Goal: Task Accomplishment & Management: Complete application form

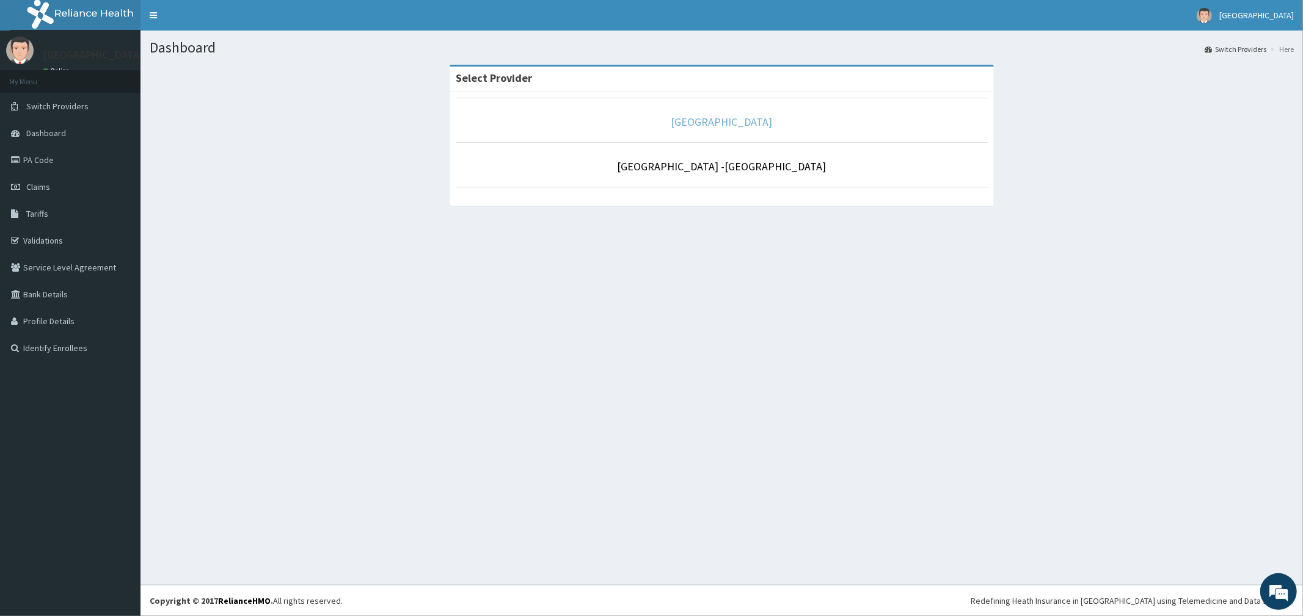
click at [702, 123] on link "[GEOGRAPHIC_DATA]" at bounding box center [721, 122] width 101 height 14
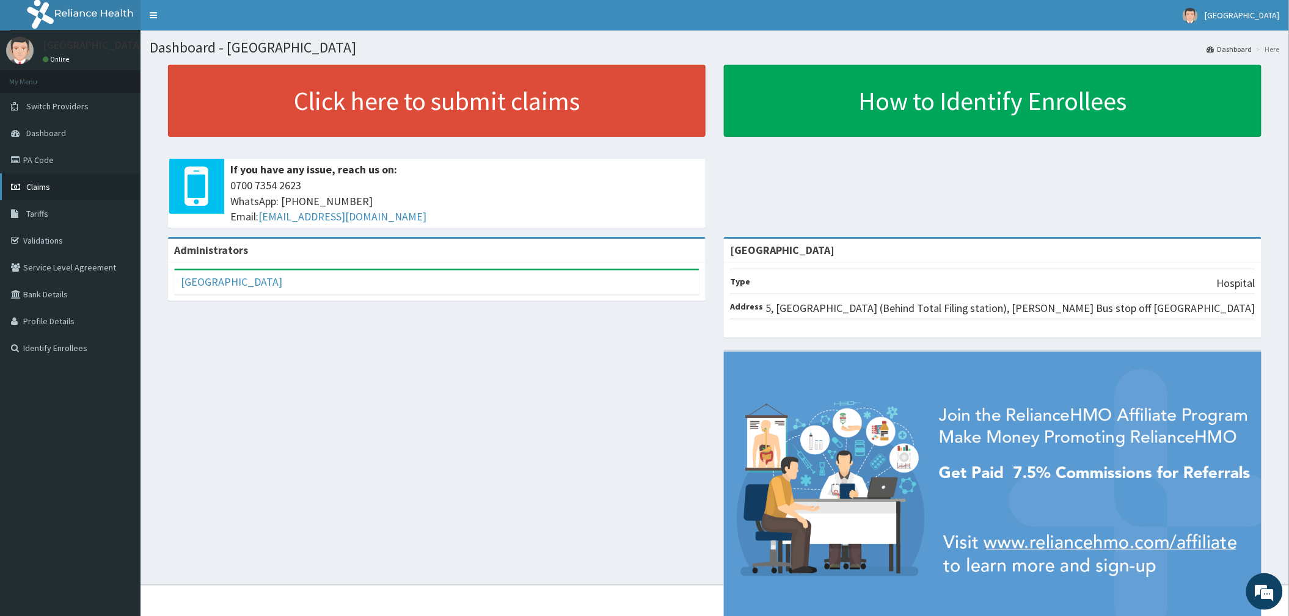
click at [39, 184] on span "Claims" at bounding box center [38, 186] width 24 height 11
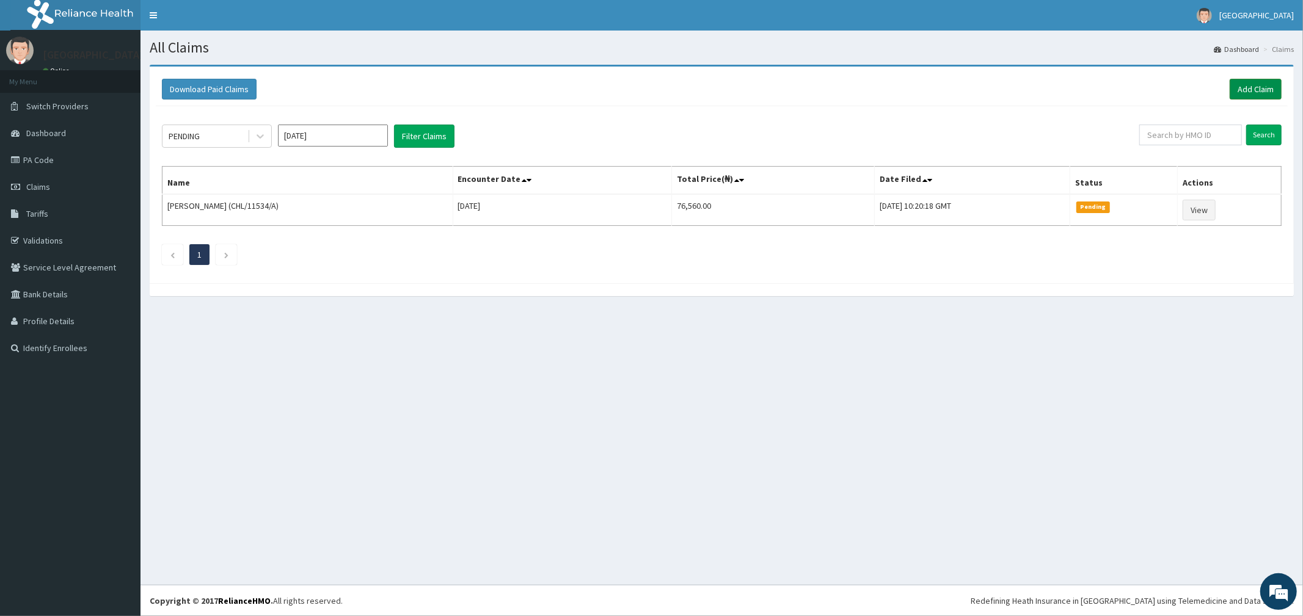
click at [1238, 87] on link "Add Claim" at bounding box center [1256, 89] width 52 height 21
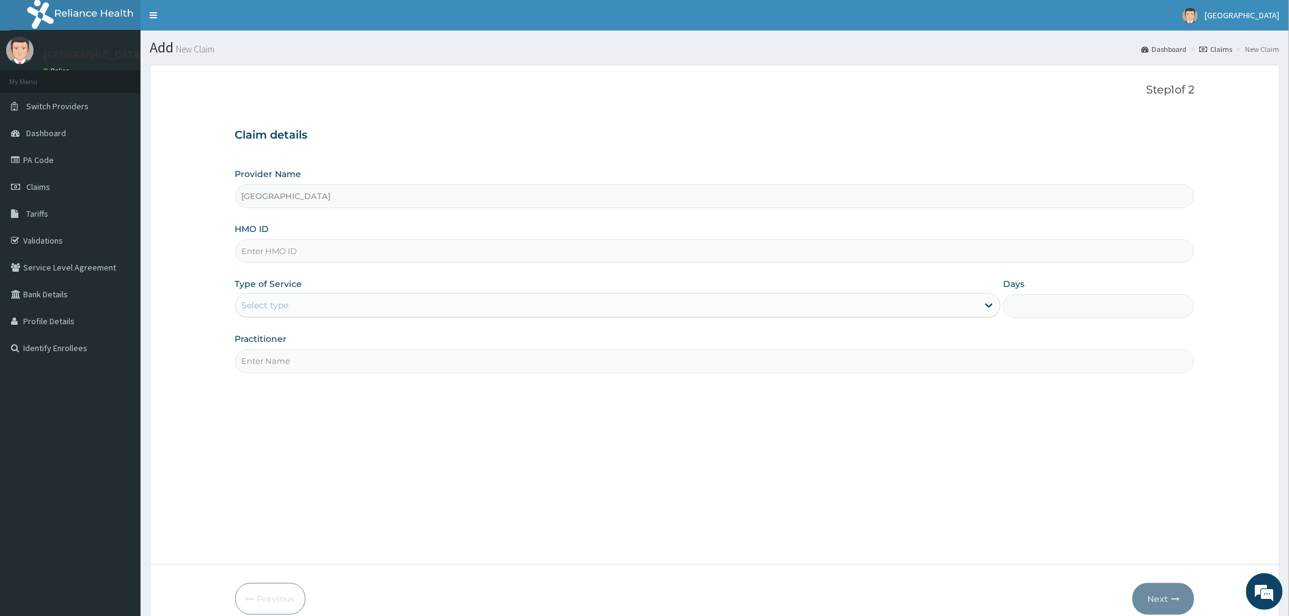
click at [269, 250] on input "HMO ID" at bounding box center [715, 251] width 960 height 24
type input "BHT/10398/A"
click at [304, 304] on div "Select type" at bounding box center [607, 306] width 742 height 20
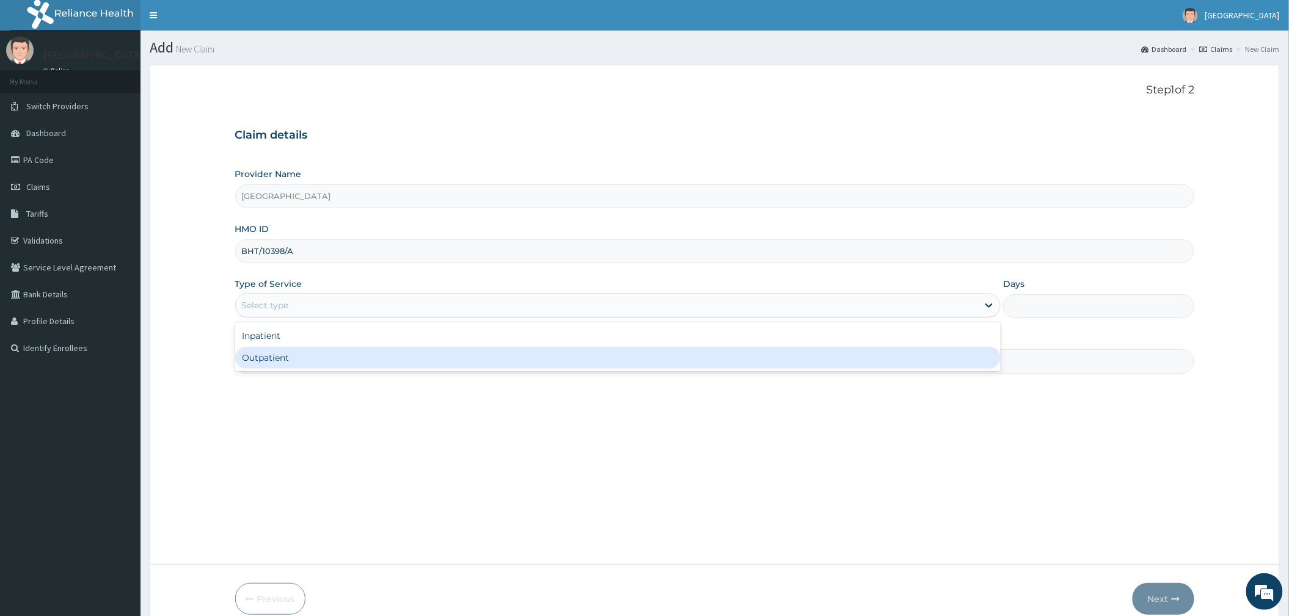
click at [285, 353] on div "Outpatient" at bounding box center [617, 358] width 765 height 22
type input "1"
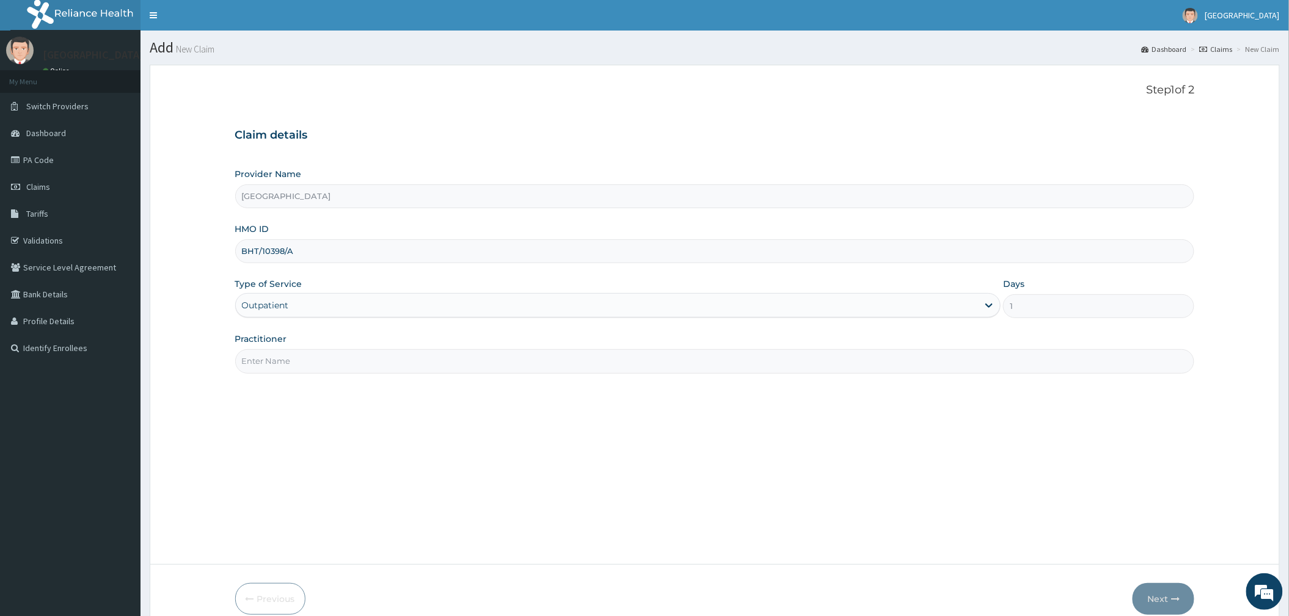
click at [283, 354] on input "Practitioner" at bounding box center [715, 361] width 960 height 24
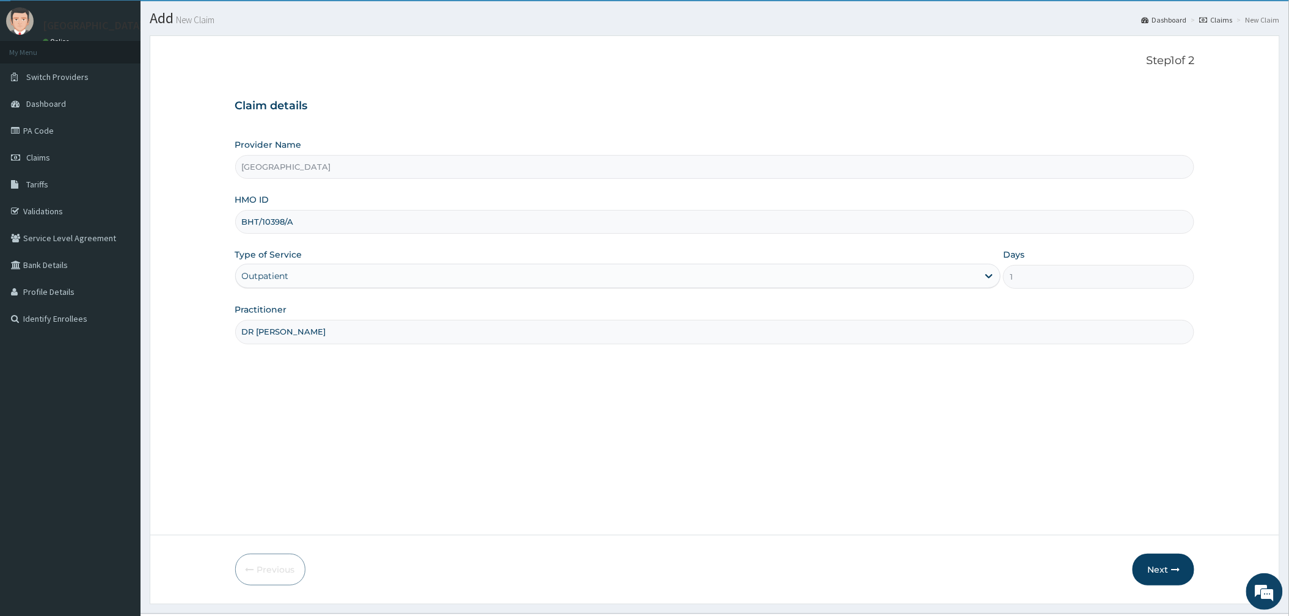
scroll to position [59, 0]
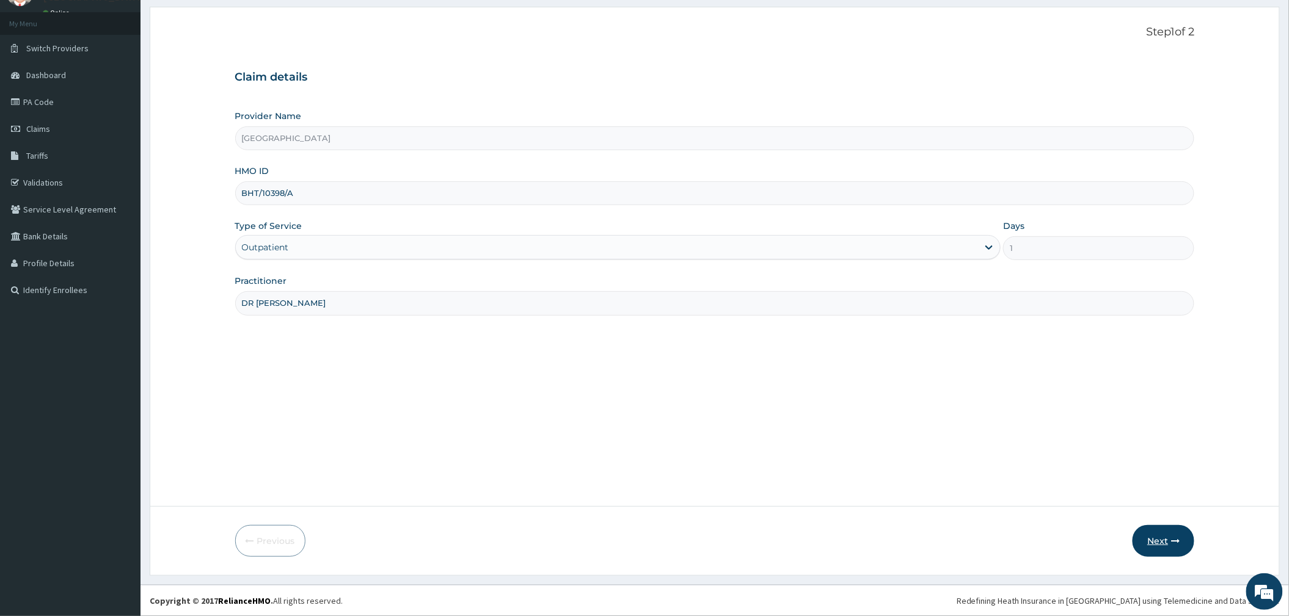
type input "DR MIKE"
click at [1162, 534] on button "Next" at bounding box center [1164, 541] width 62 height 32
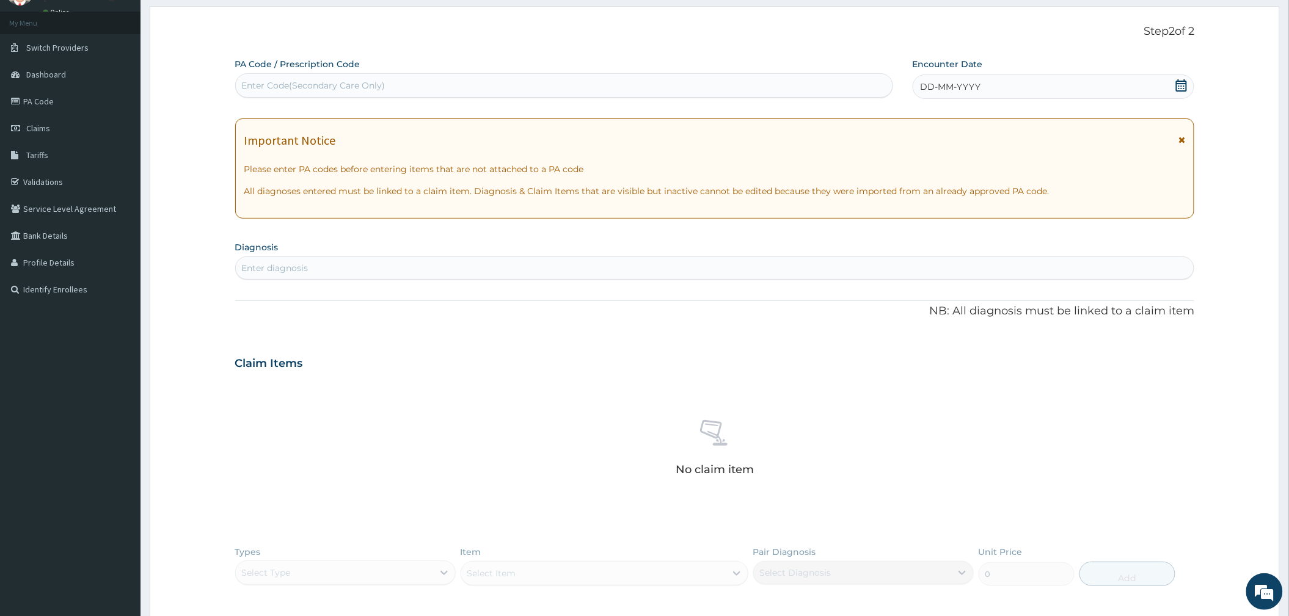
click at [1178, 86] on icon at bounding box center [1181, 85] width 12 height 12
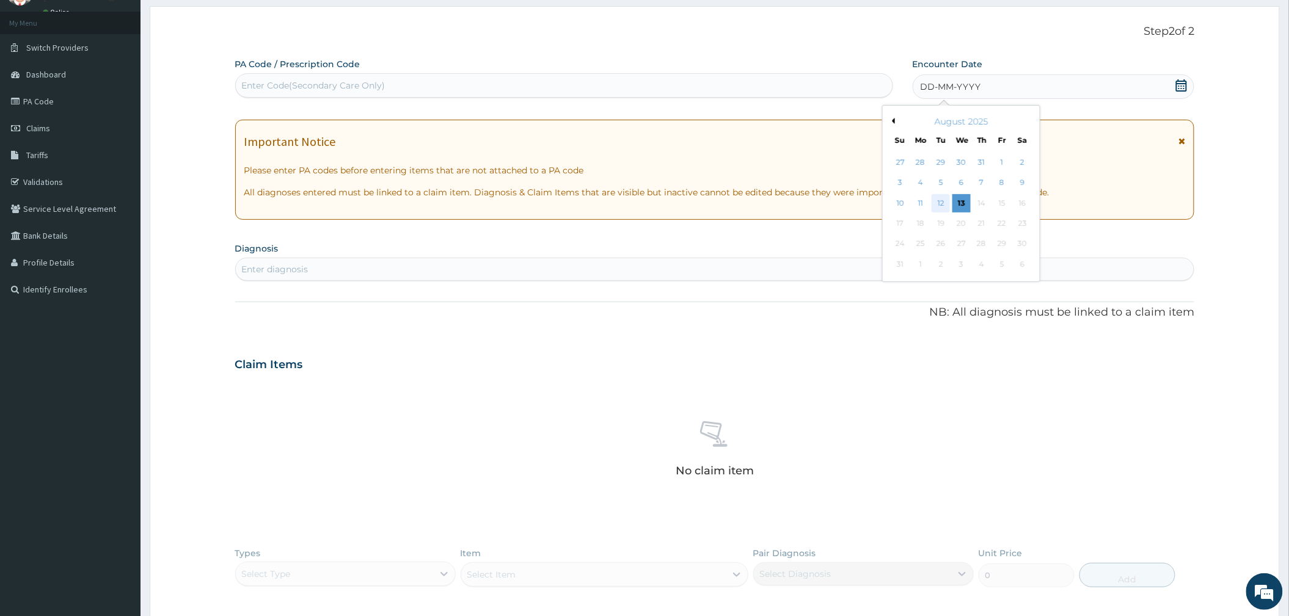
click at [937, 206] on div "12" at bounding box center [941, 203] width 18 height 18
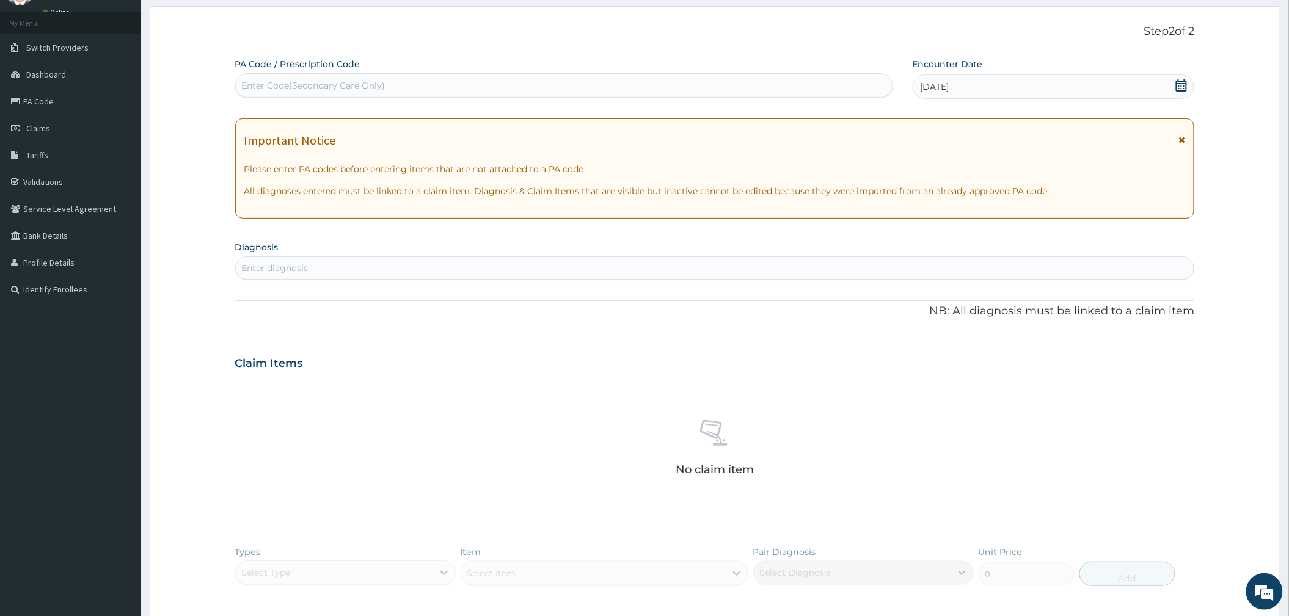
click at [305, 267] on div "Enter diagnosis" at bounding box center [275, 268] width 67 height 12
type input "UPPER RES"
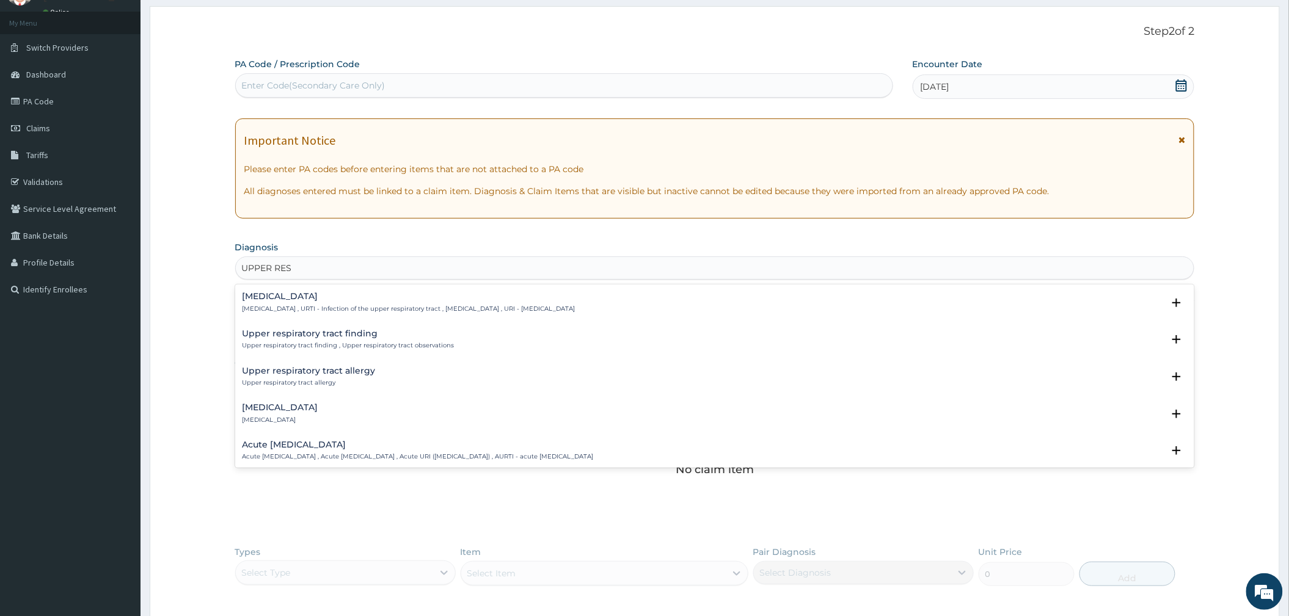
click at [315, 305] on p "Upper respiratory infection , URTI - Infection of the upper respiratory tract ,…" at bounding box center [409, 309] width 333 height 9
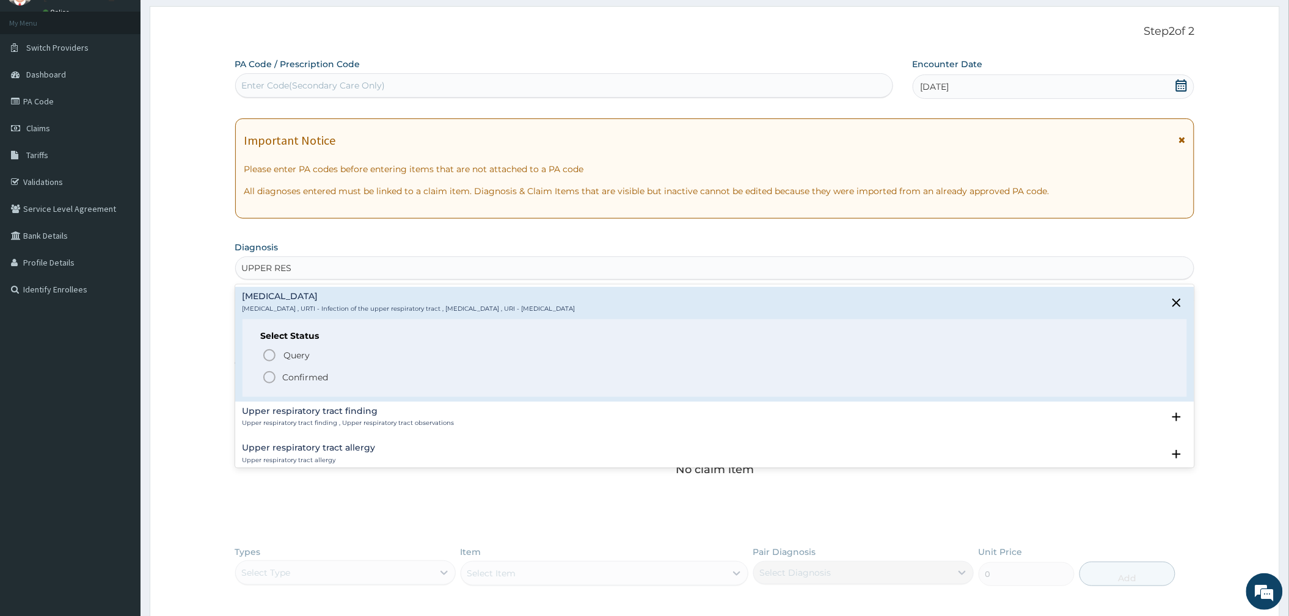
click at [293, 371] on p "Confirmed" at bounding box center [306, 377] width 46 height 12
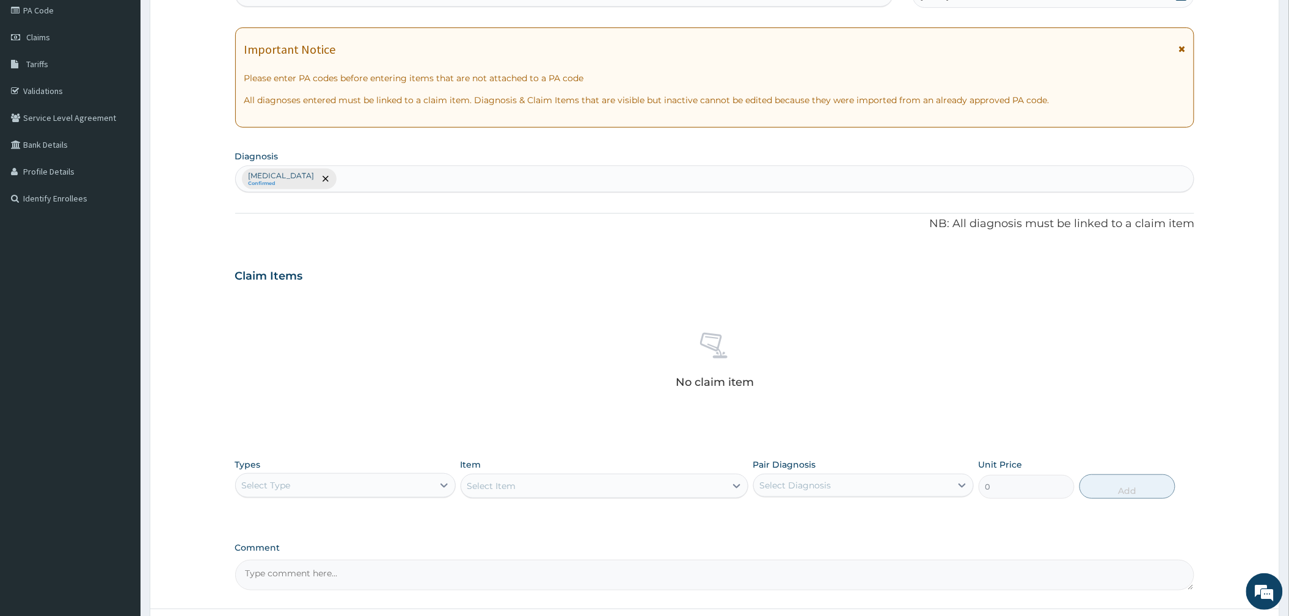
scroll to position [254, 0]
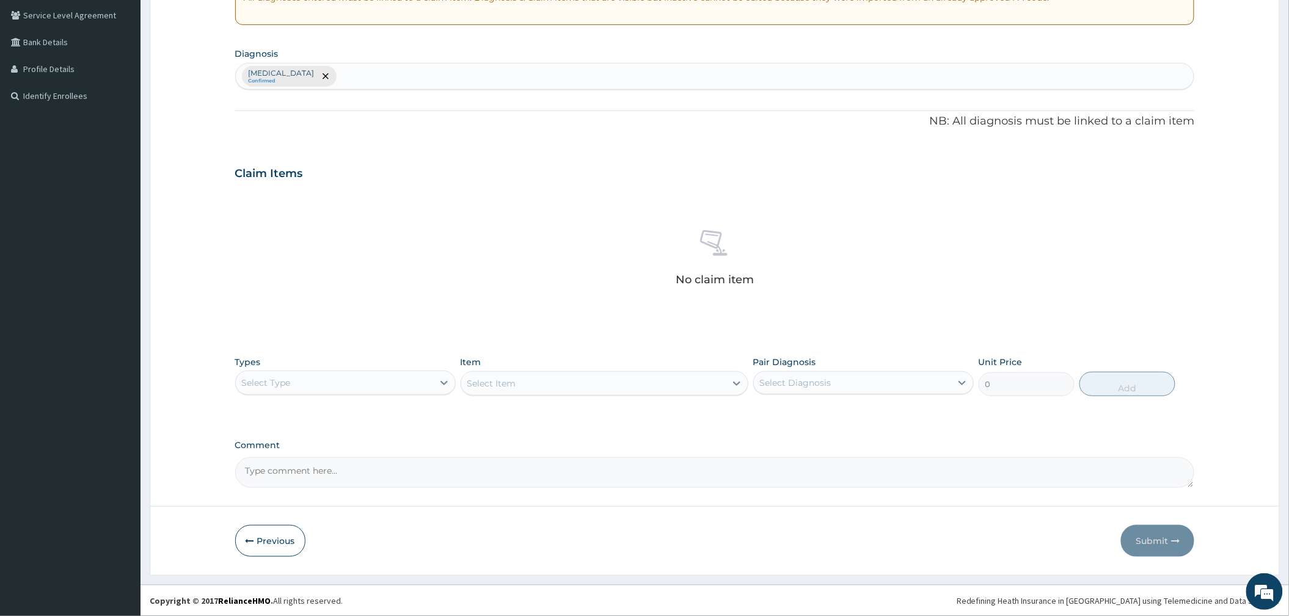
click at [367, 373] on div "Select Type" at bounding box center [334, 383] width 197 height 20
click at [342, 458] on div "Procedures" at bounding box center [345, 458] width 221 height 22
click at [827, 377] on div "Select Diagnosis" at bounding box center [795, 383] width 71 height 12
click at [786, 409] on label "Upper respiratory infection" at bounding box center [811, 413] width 76 height 12
checkbox input "true"
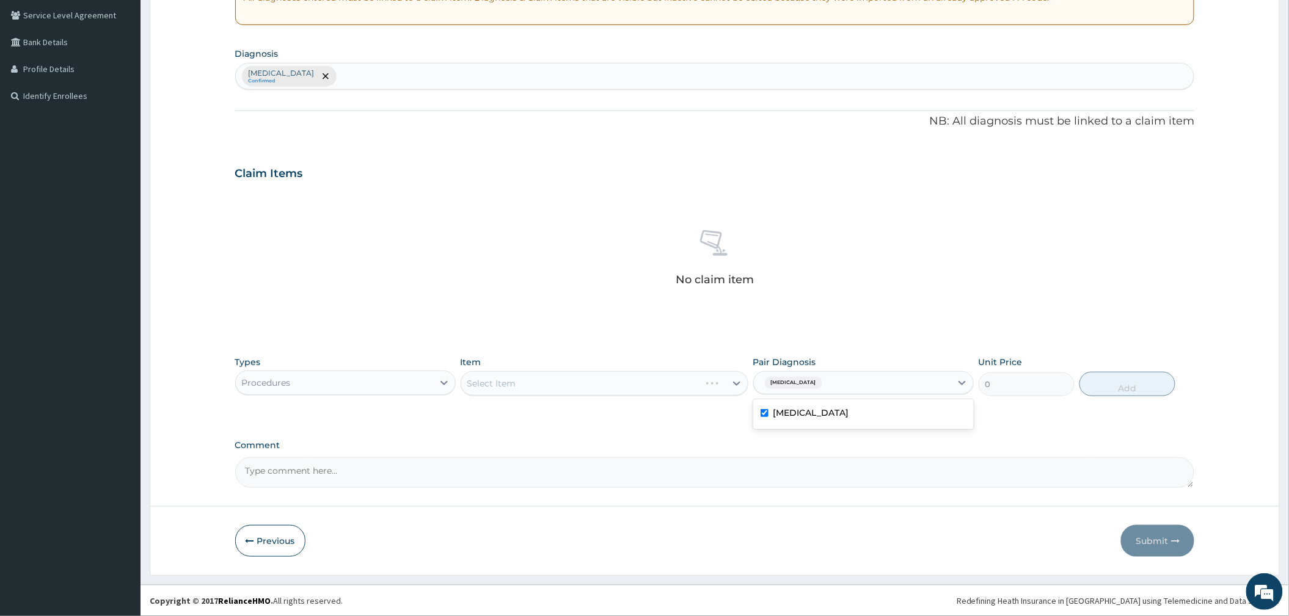
click at [677, 380] on div "Select Item" at bounding box center [605, 383] width 288 height 24
click at [677, 380] on div "Select Item" at bounding box center [593, 384] width 265 height 20
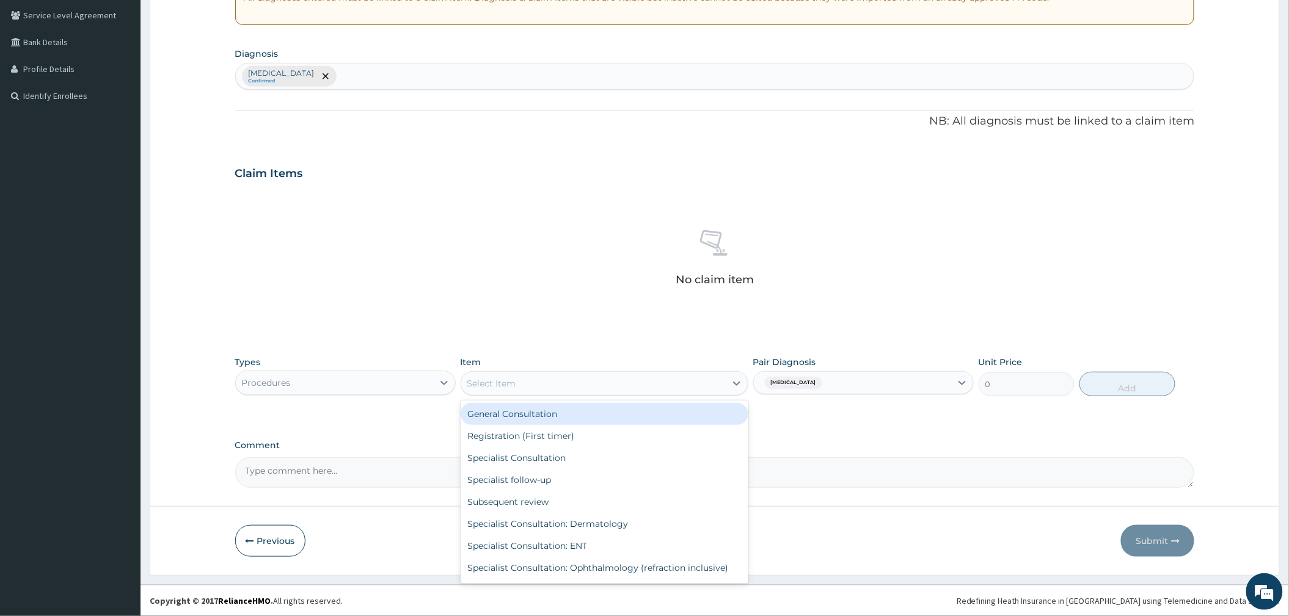
click at [539, 408] on div "General Consultation" at bounding box center [605, 414] width 288 height 22
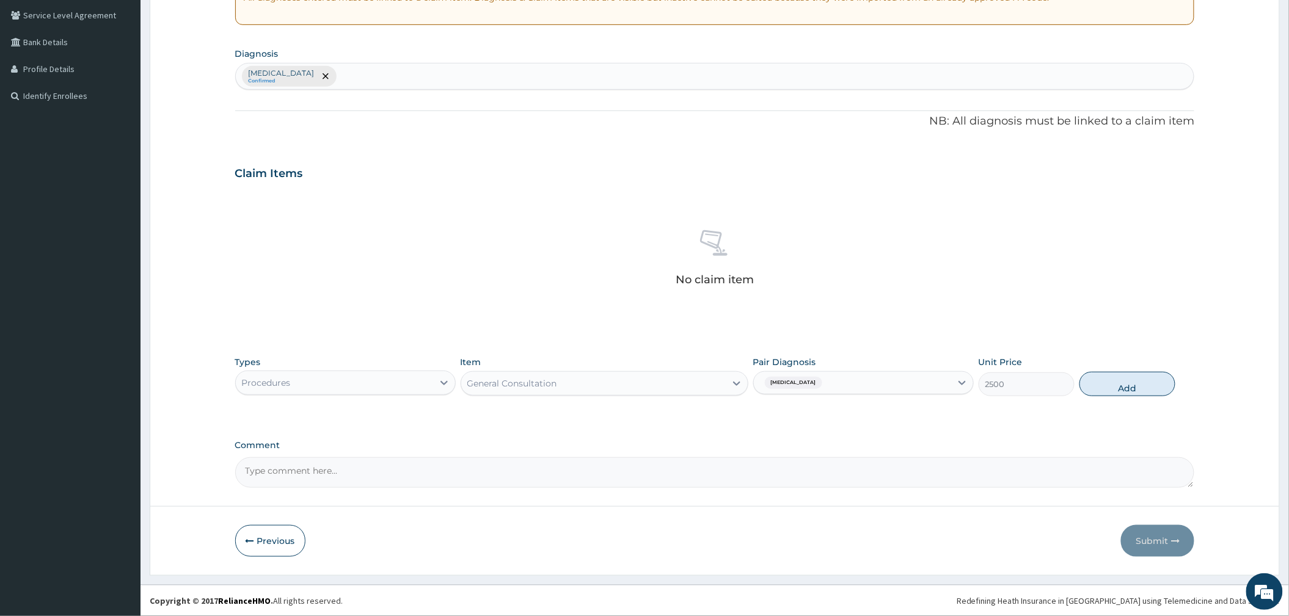
click at [1119, 382] on button "Add" at bounding box center [1127, 384] width 96 height 24
type input "0"
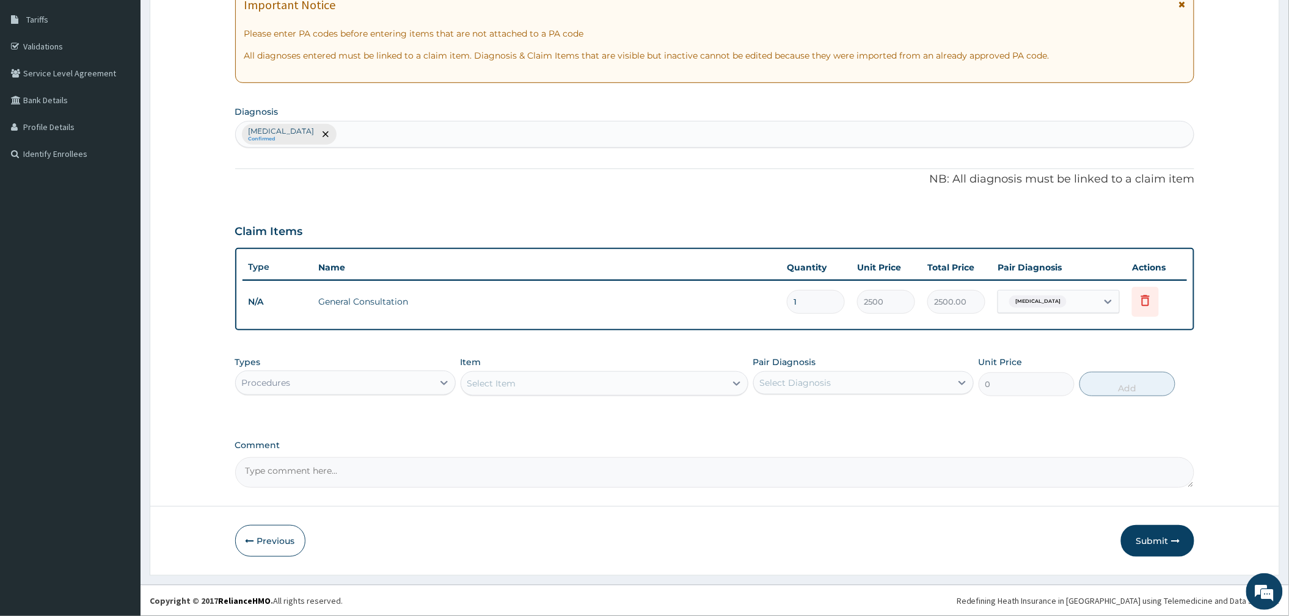
scroll to position [194, 0]
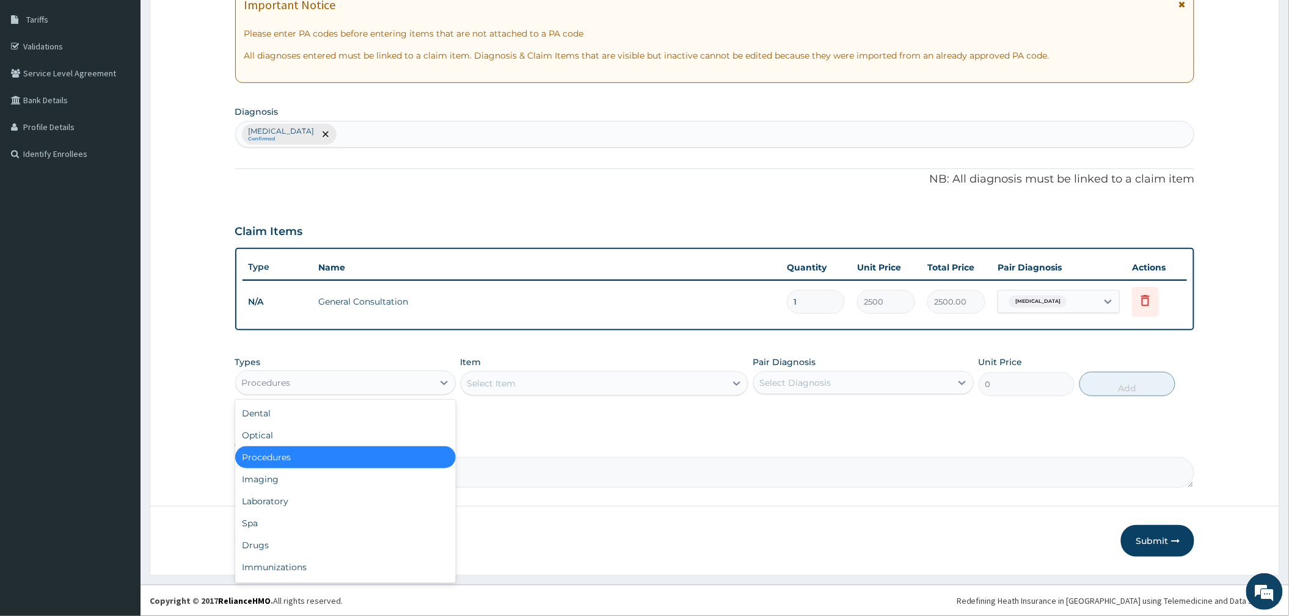
click at [316, 387] on div "Procedures" at bounding box center [334, 383] width 197 height 20
click at [288, 542] on div "Drugs" at bounding box center [345, 546] width 221 height 22
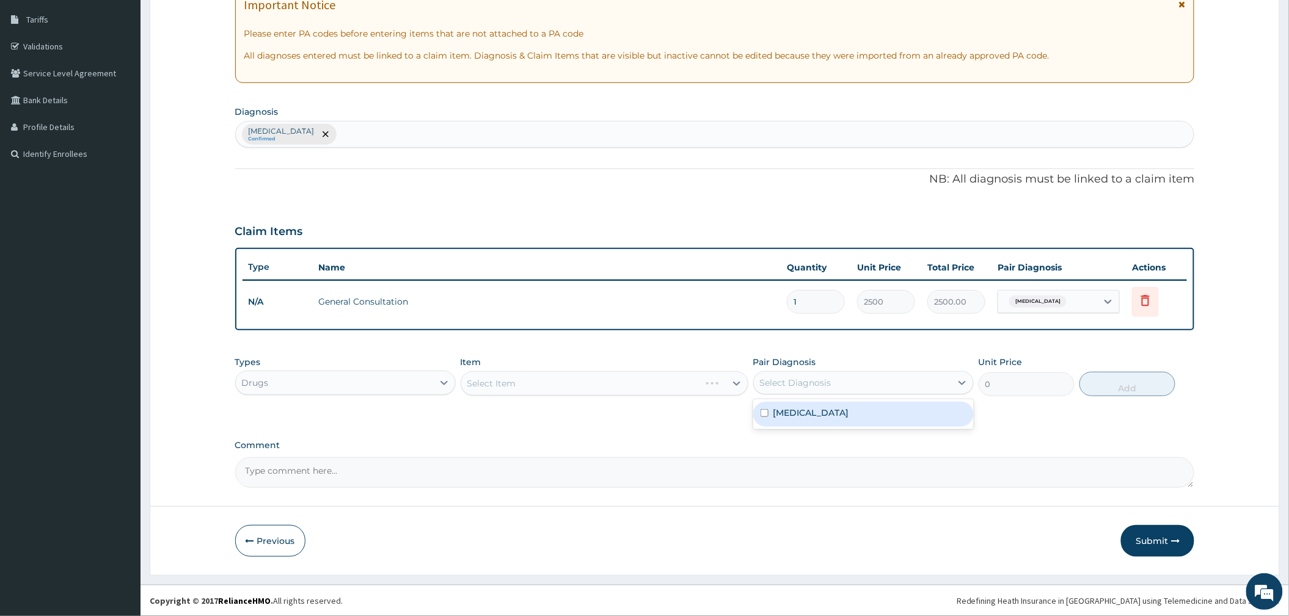
click at [800, 374] on div "Select Diagnosis" at bounding box center [852, 383] width 197 height 20
click at [767, 415] on input "checkbox" at bounding box center [765, 413] width 8 height 8
checkbox input "true"
click at [673, 382] on div "Select Item" at bounding box center [605, 383] width 288 height 24
click at [673, 380] on div "Select Item" at bounding box center [593, 384] width 265 height 20
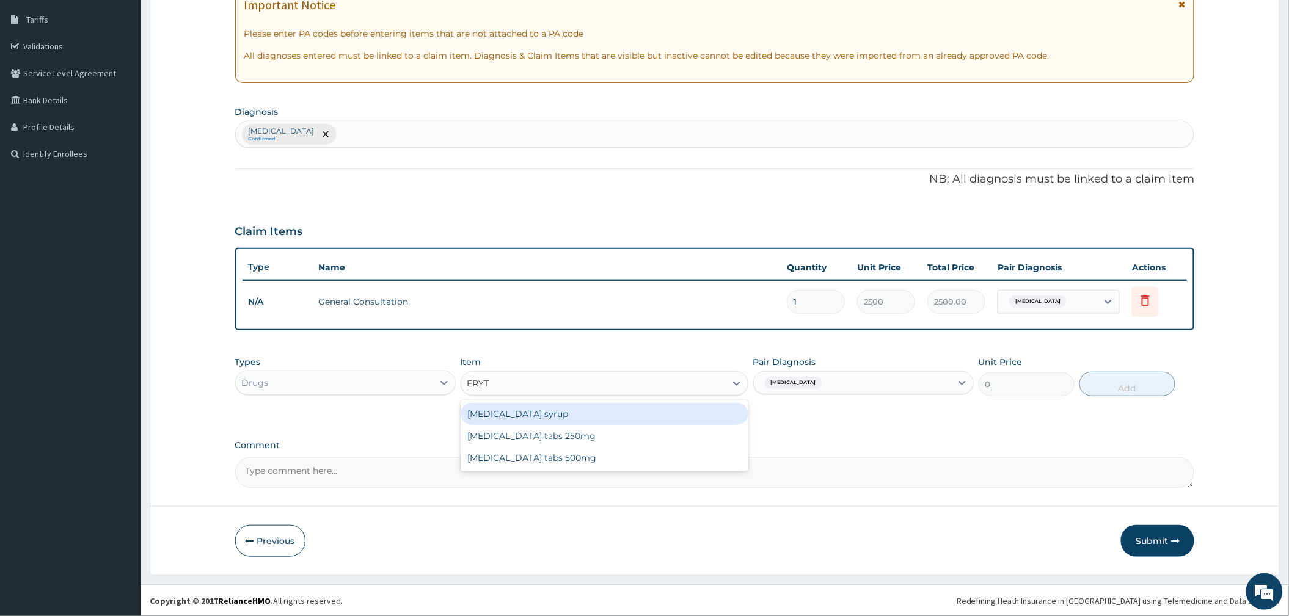
type input "ERYTH"
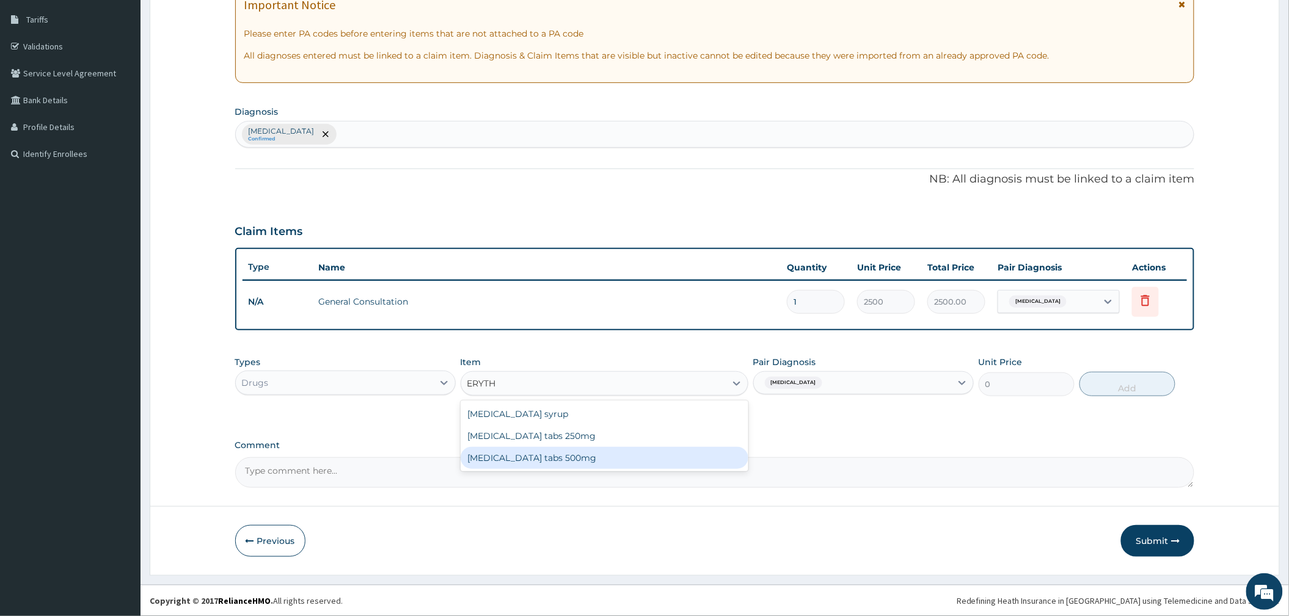
click at [550, 465] on div "Erythromycin tabs 500mg" at bounding box center [605, 458] width 288 height 22
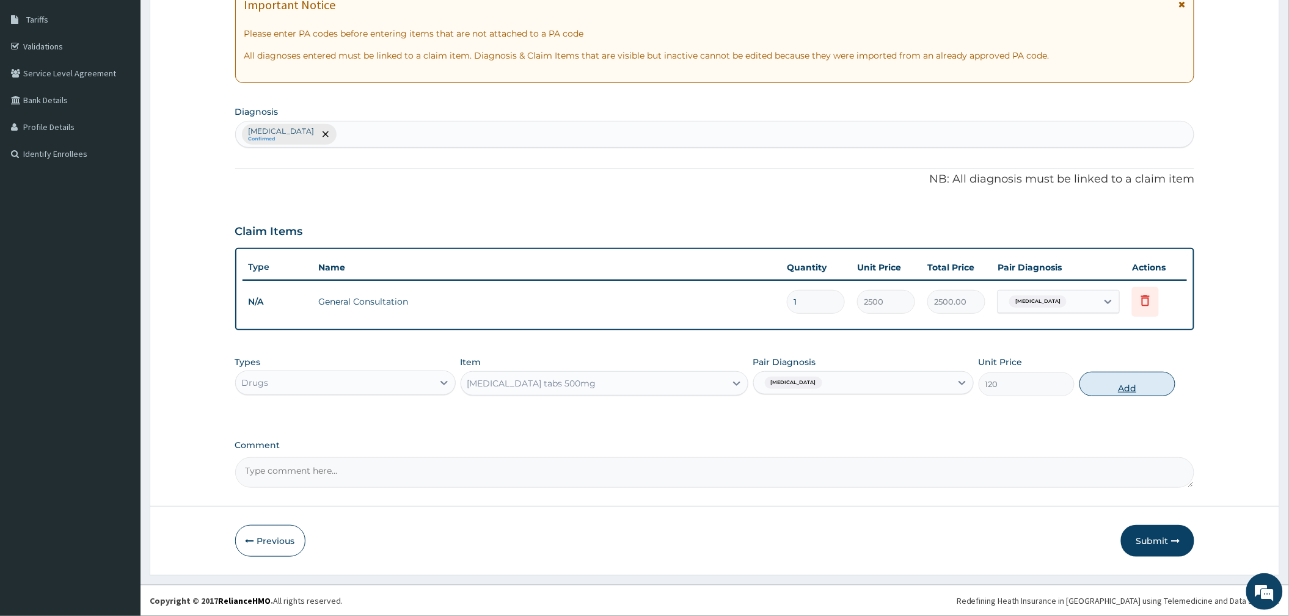
click at [1114, 381] on button "Add" at bounding box center [1127, 384] width 96 height 24
type input "0"
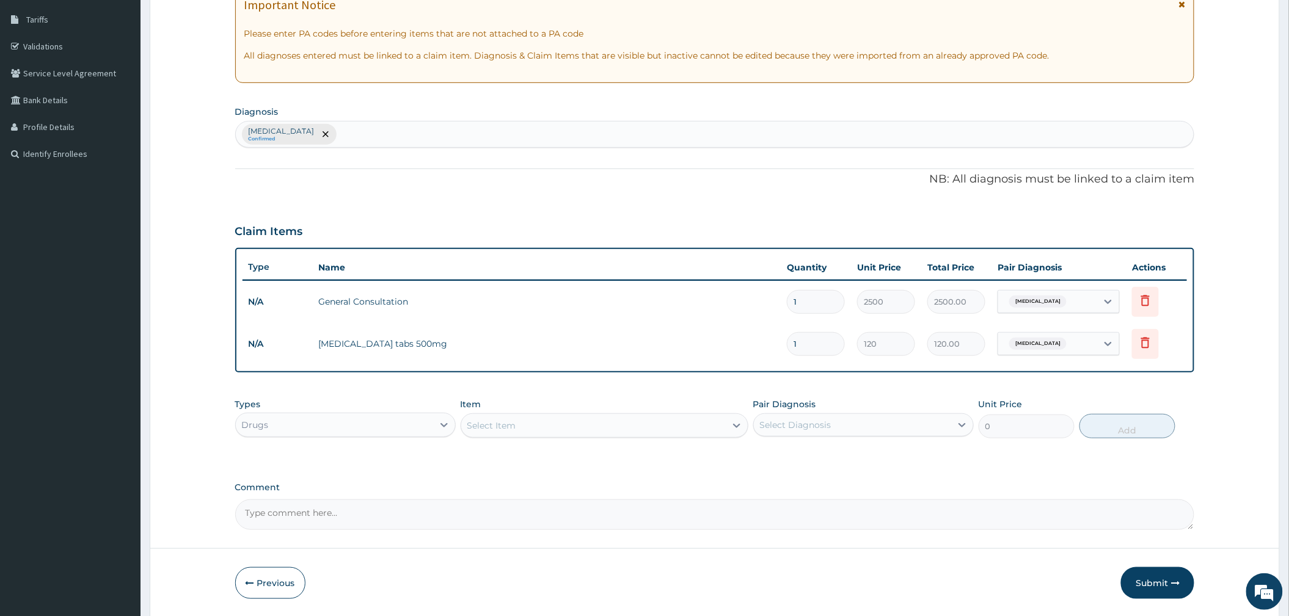
click at [571, 421] on div "Select Item" at bounding box center [593, 426] width 265 height 20
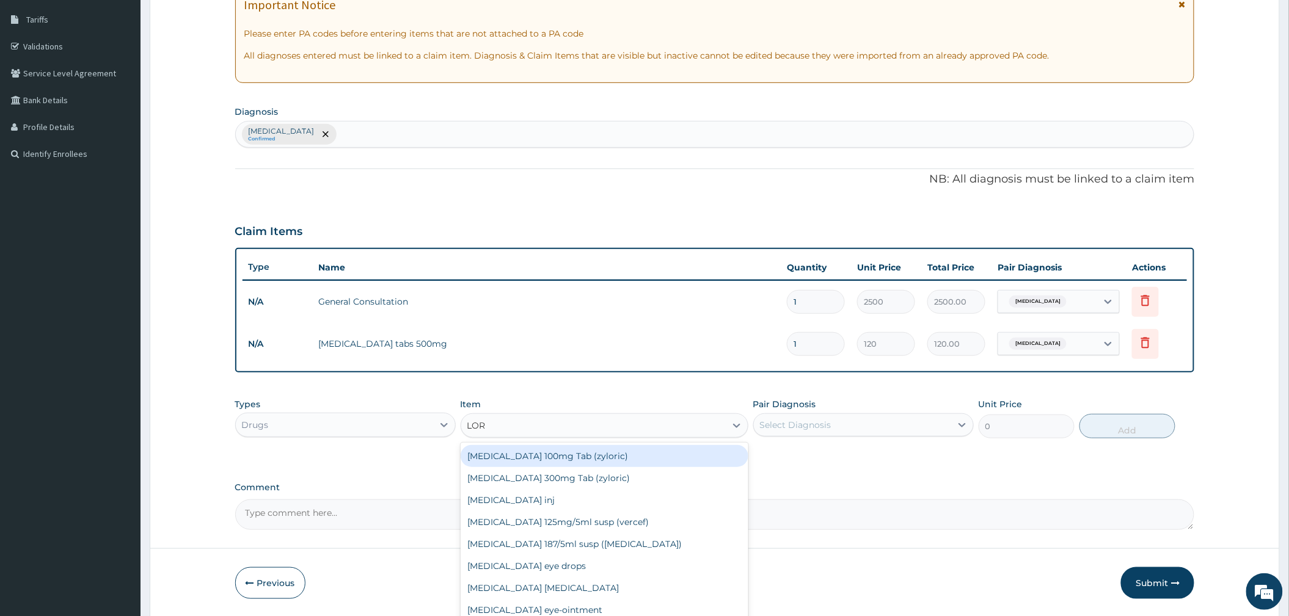
type input "LORA"
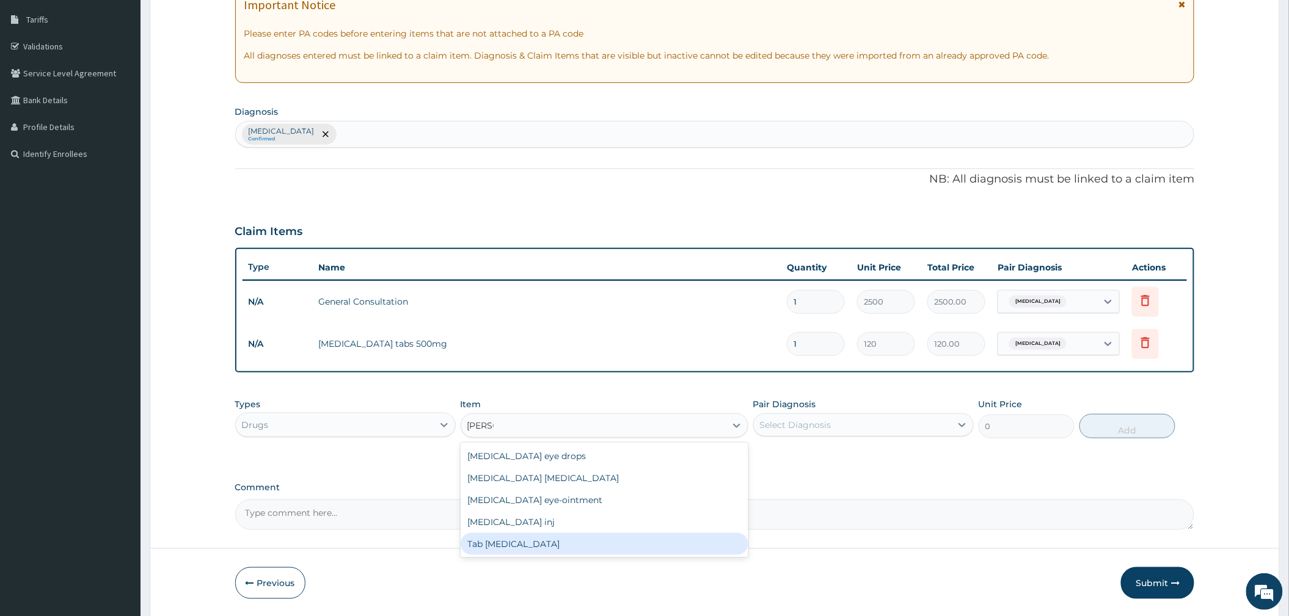
click at [540, 547] on div "Tab Loratadine" at bounding box center [605, 544] width 288 height 22
type input "45"
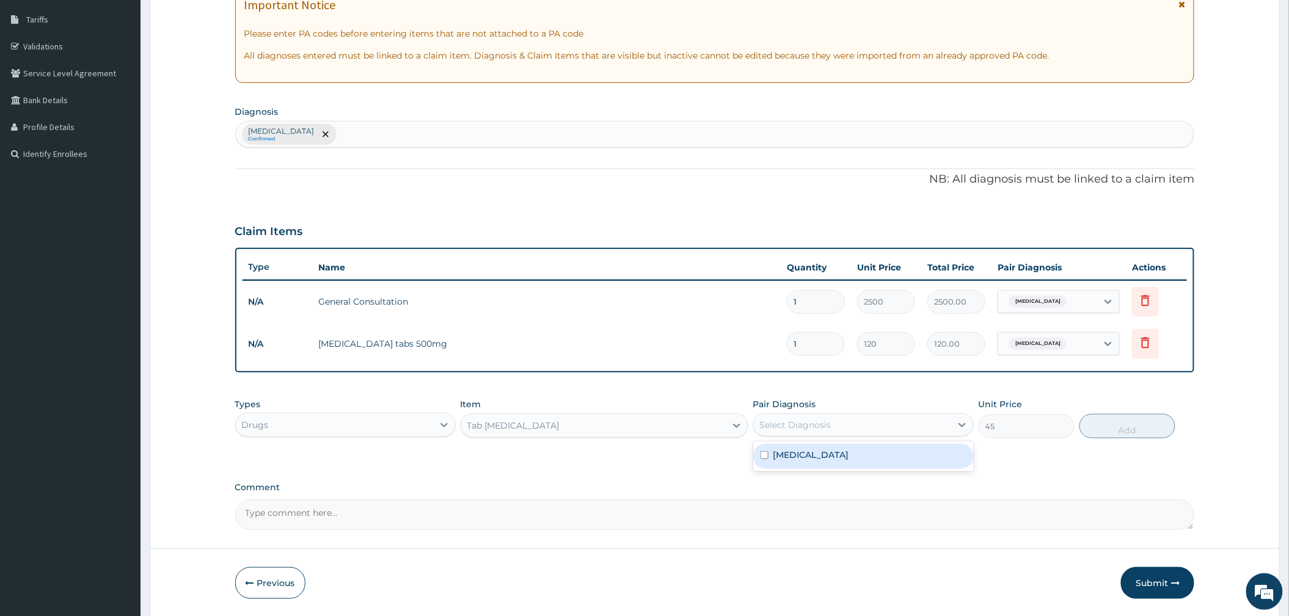
click at [817, 429] on div "Select Diagnosis" at bounding box center [795, 425] width 71 height 12
click at [811, 456] on label "Upper respiratory infection" at bounding box center [811, 455] width 76 height 12
checkbox input "true"
click at [1112, 423] on button "Add" at bounding box center [1127, 426] width 96 height 24
type input "0"
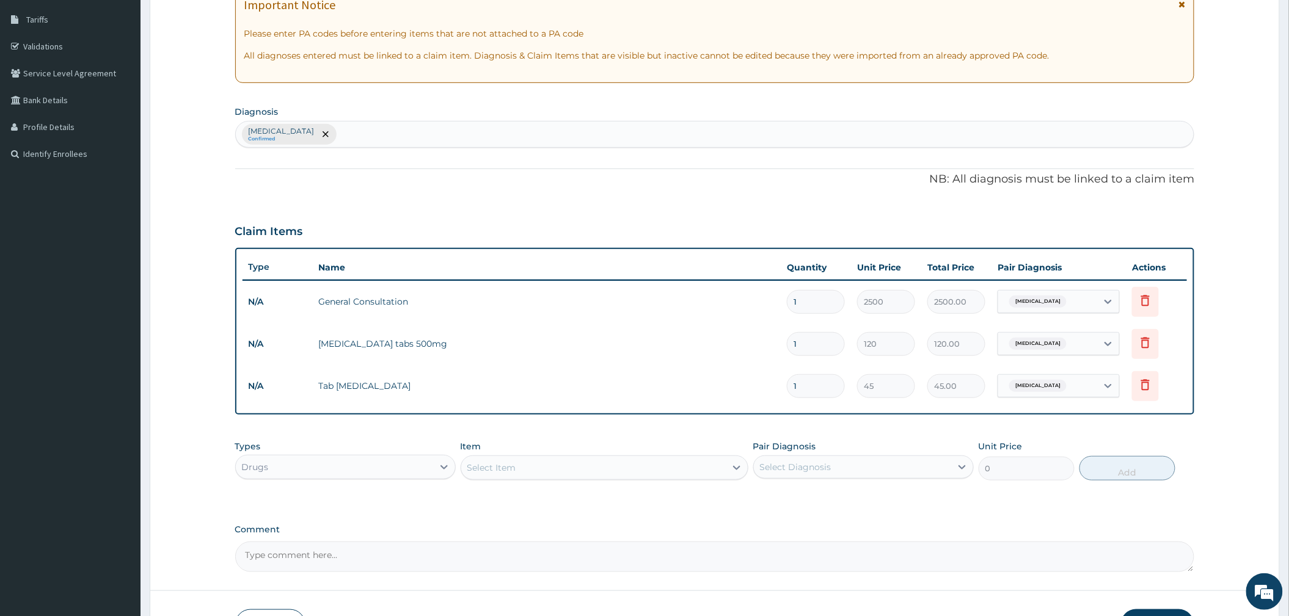
click at [501, 470] on div "Select Item" at bounding box center [491, 468] width 49 height 12
type input "A"
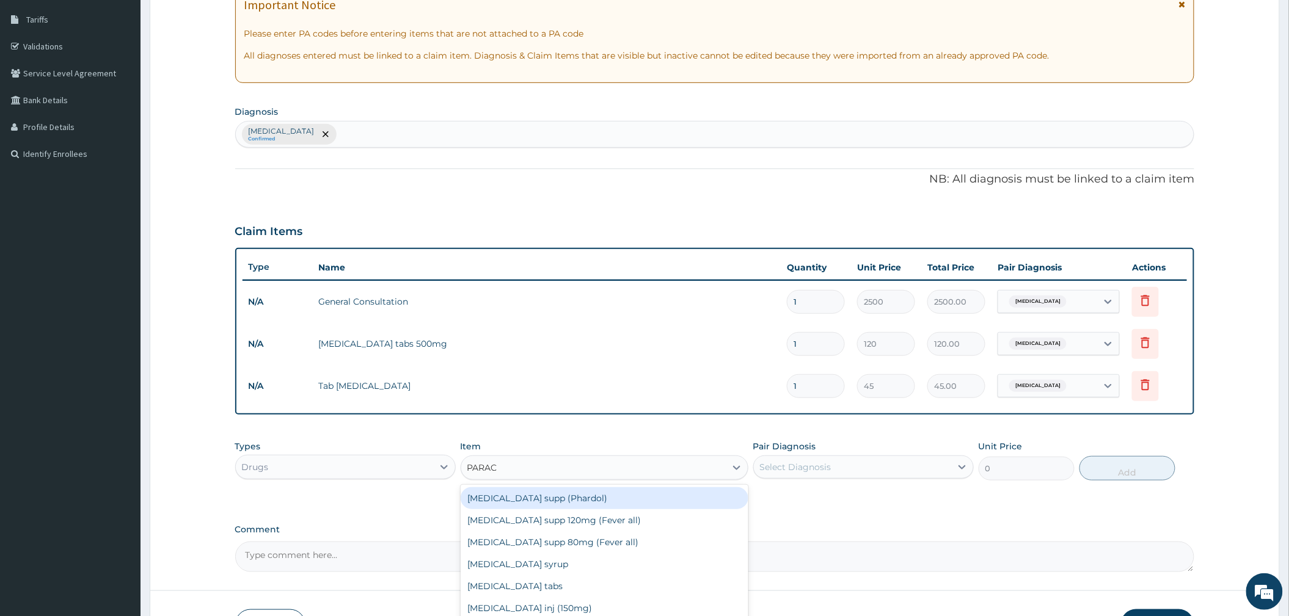
type input "PARACE"
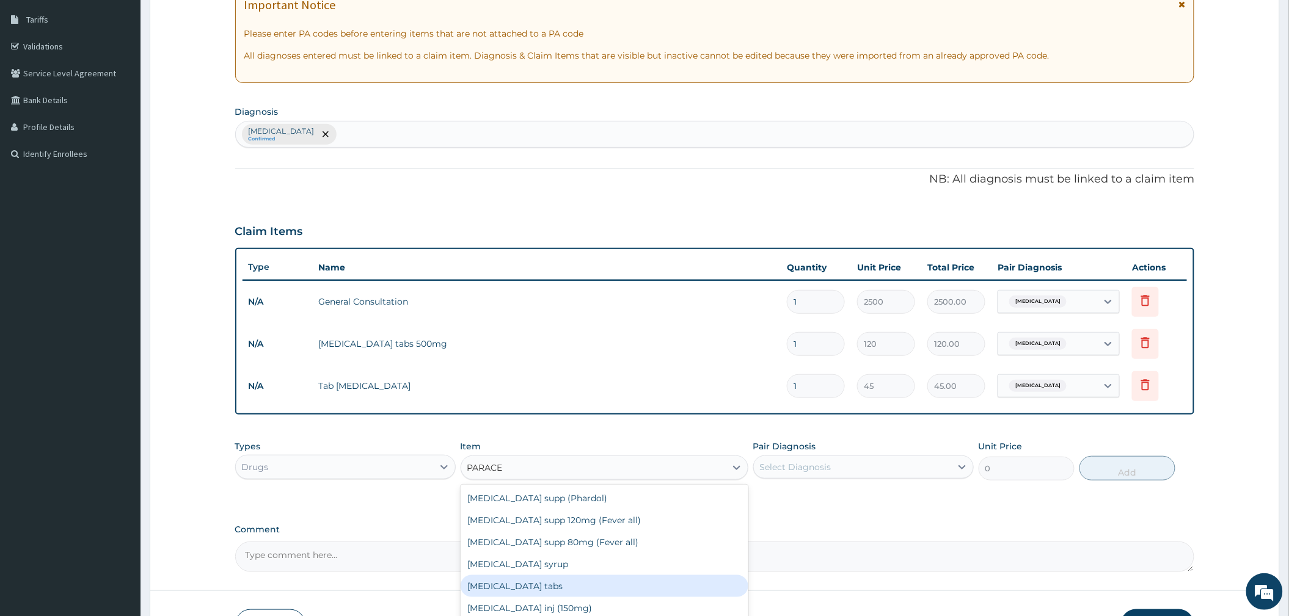
click at [564, 585] on div "Paracetamol tabs" at bounding box center [605, 586] width 288 height 22
type input "20"
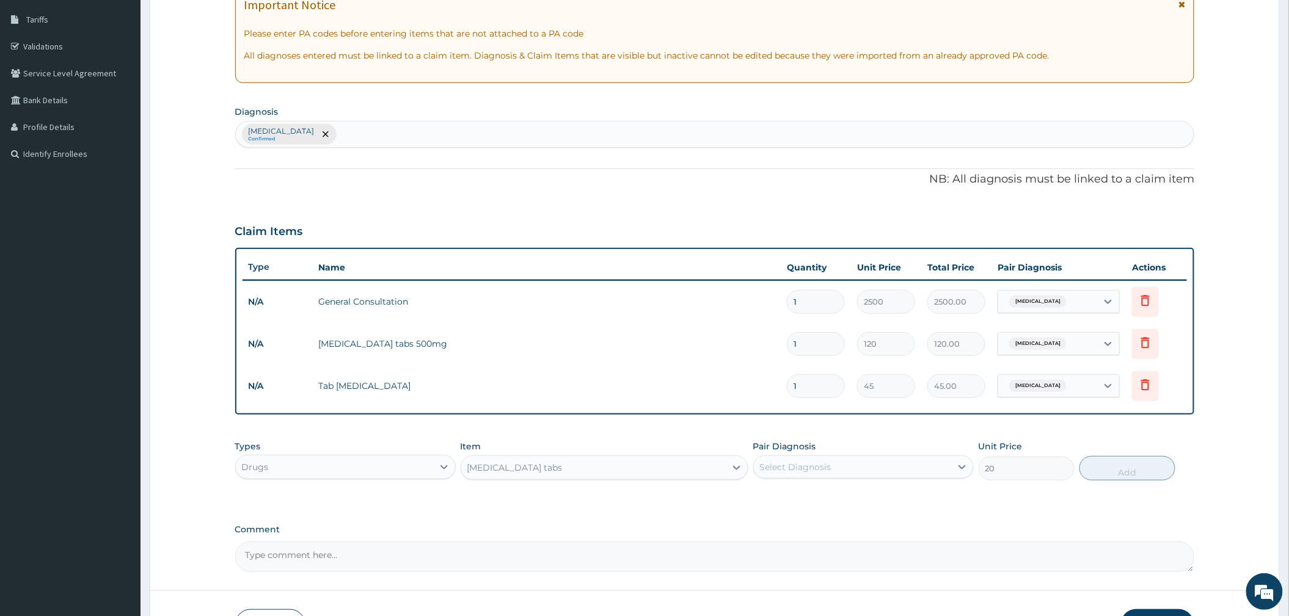
click at [865, 459] on div "Select Diagnosis" at bounding box center [852, 468] width 197 height 20
click at [814, 500] on label "Upper respiratory infection" at bounding box center [811, 497] width 76 height 12
checkbox input "true"
click at [1103, 462] on button "Add" at bounding box center [1127, 468] width 96 height 24
type input "0"
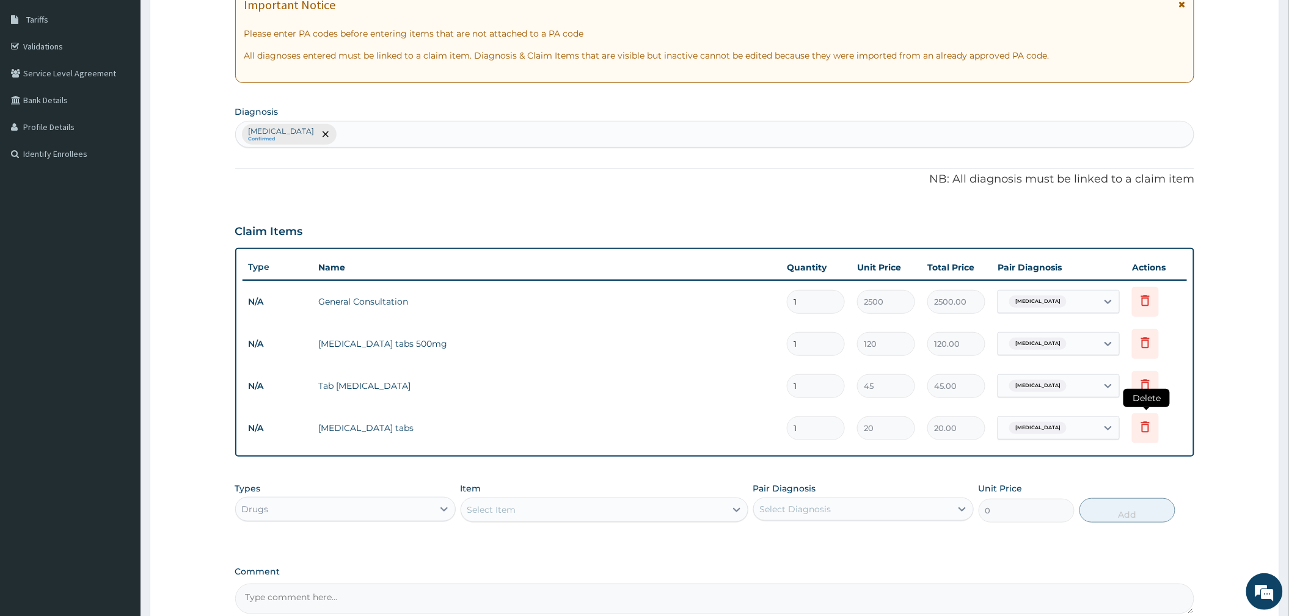
click at [1142, 431] on icon at bounding box center [1145, 427] width 15 height 15
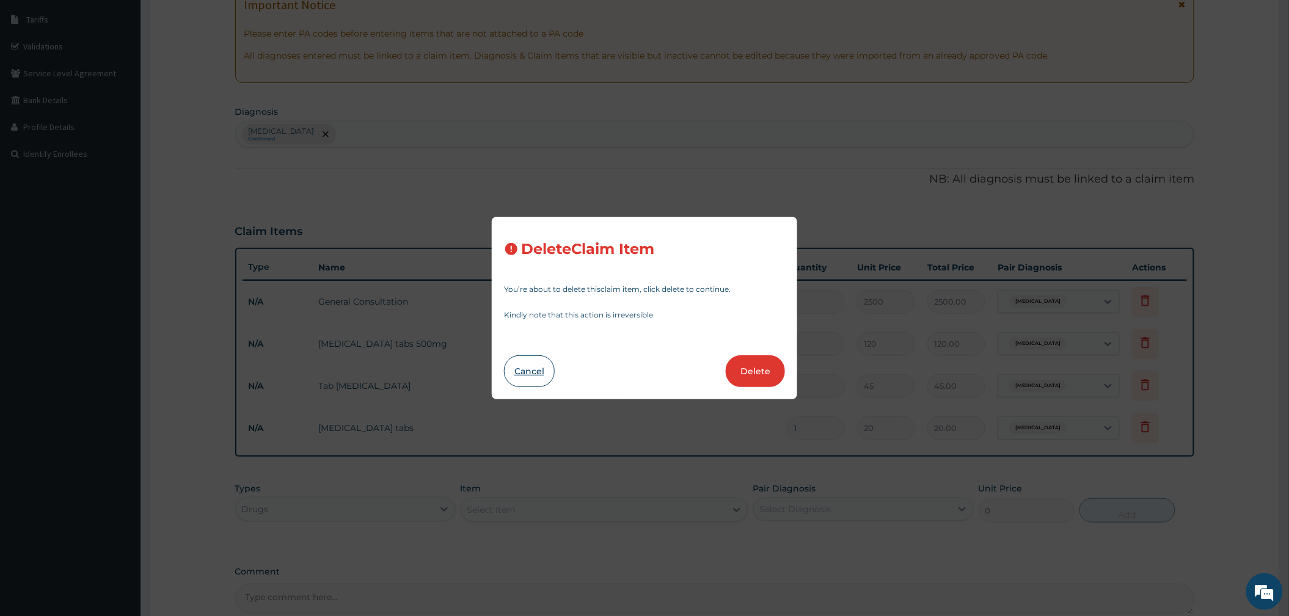
click at [534, 371] on button "Cancel" at bounding box center [529, 372] width 51 height 32
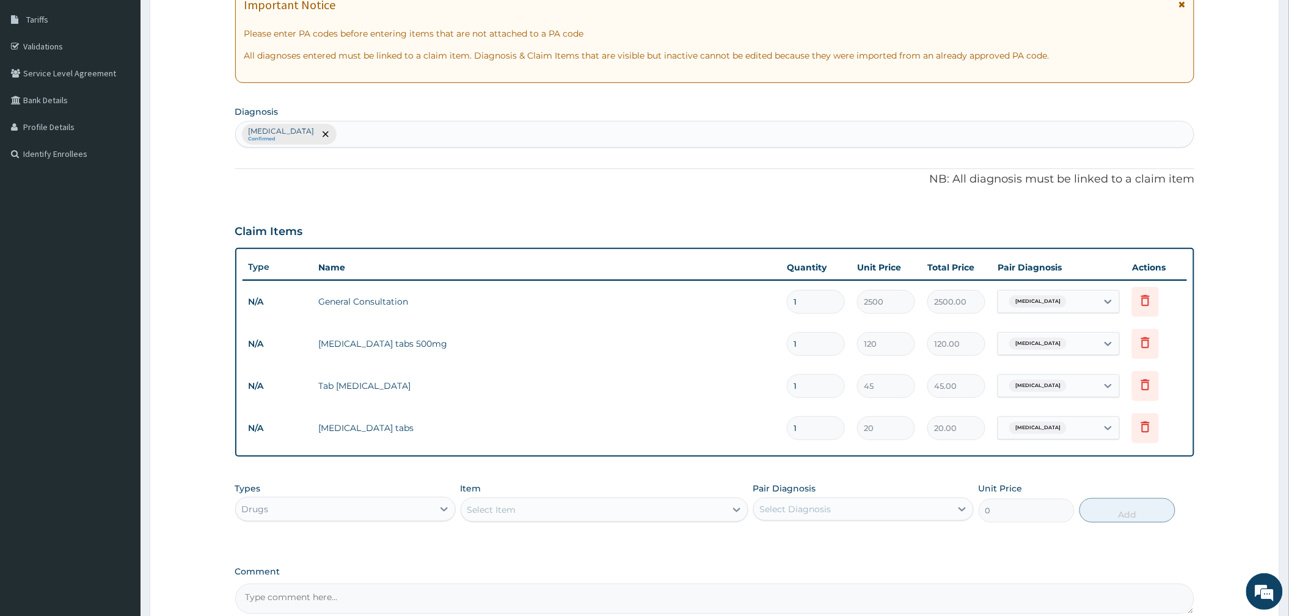
click at [434, 137] on div "Upper respiratory infection Confirmed" at bounding box center [715, 135] width 959 height 26
type input "HEADACHE"
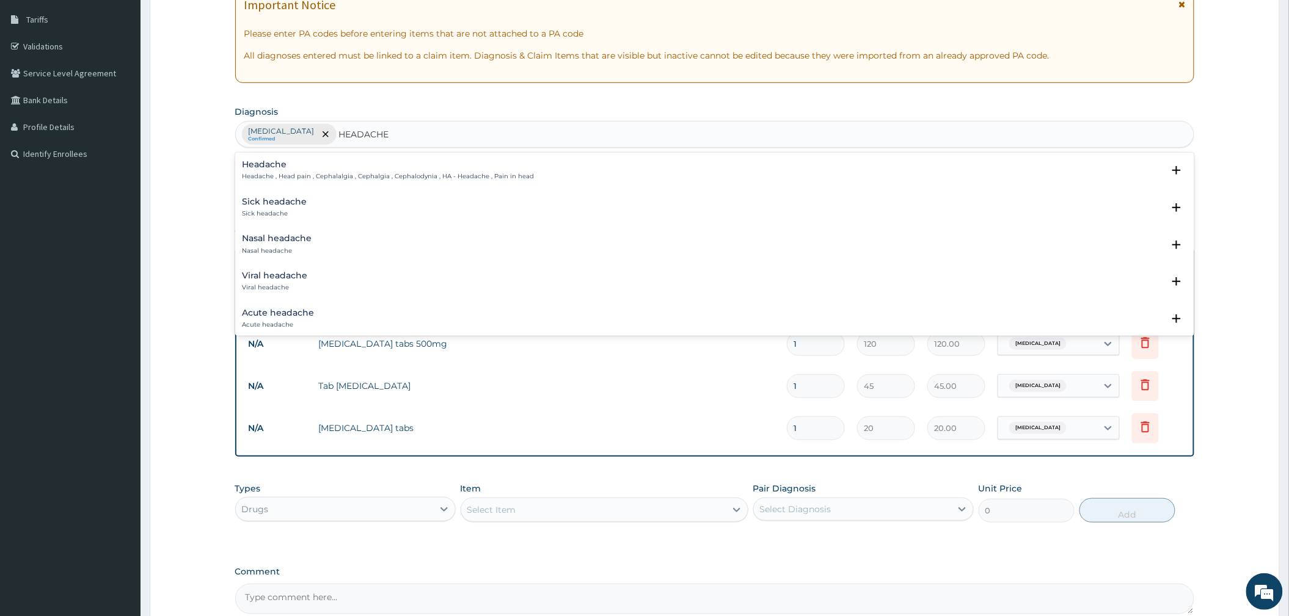
click at [289, 173] on p "Headache , Head pain , Cephalalgia , Cephalgia , Cephalodynia , HA - Headache ,…" at bounding box center [389, 176] width 292 height 9
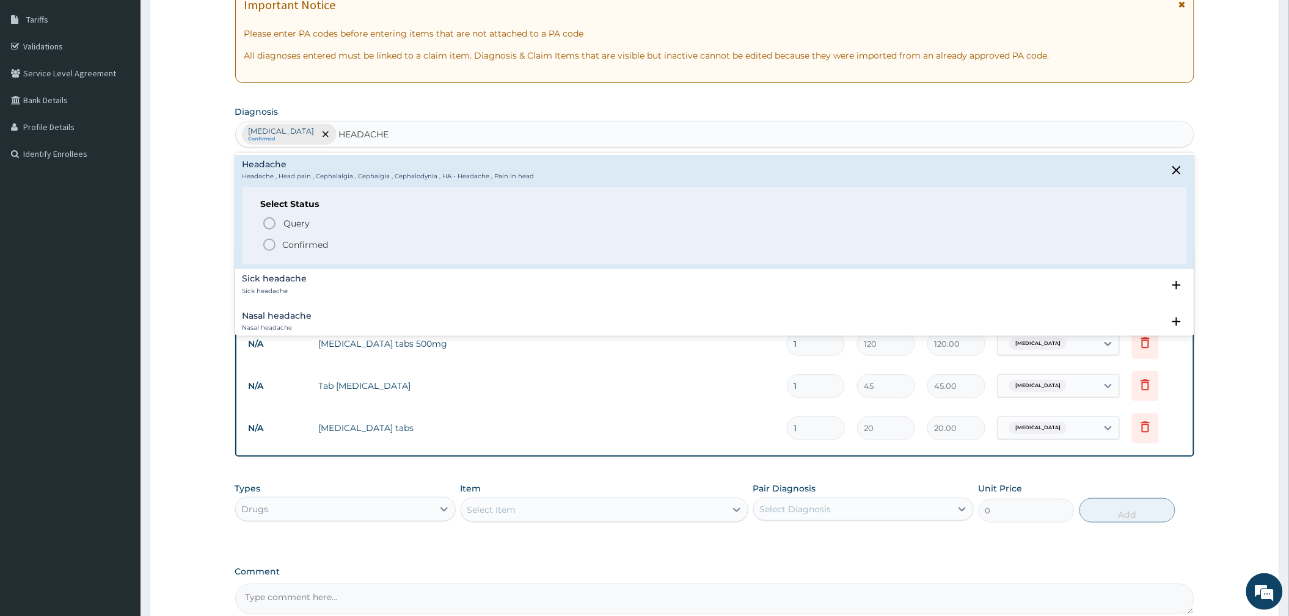
click at [292, 245] on p "Confirmed" at bounding box center [306, 245] width 46 height 12
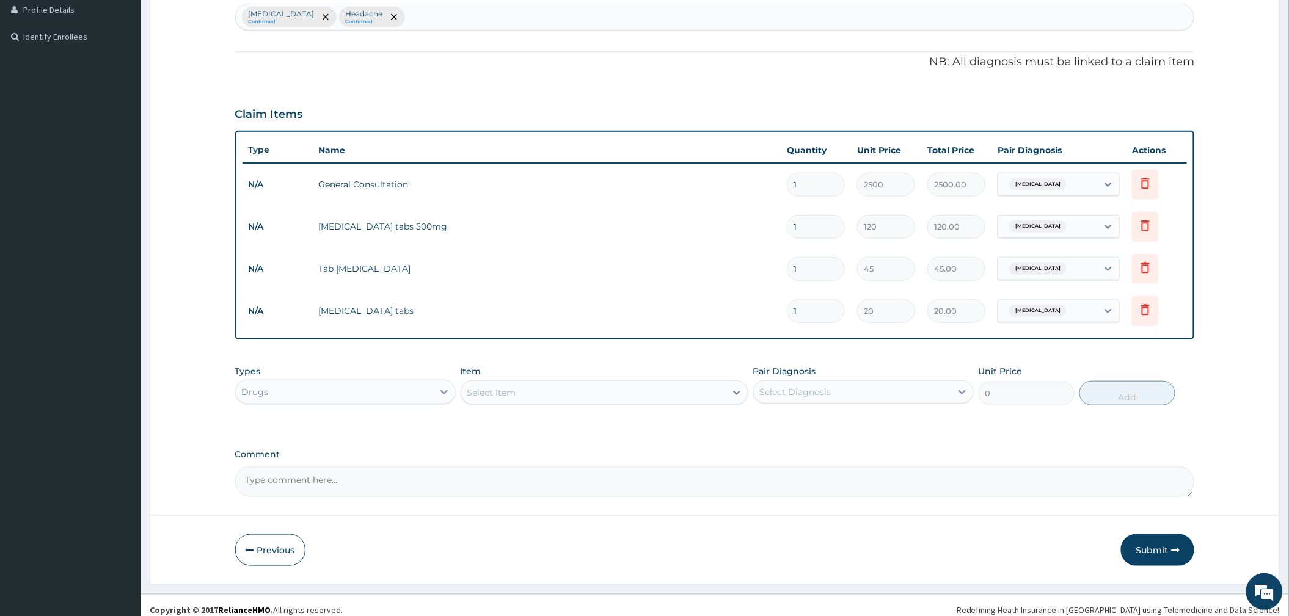
scroll to position [321, 0]
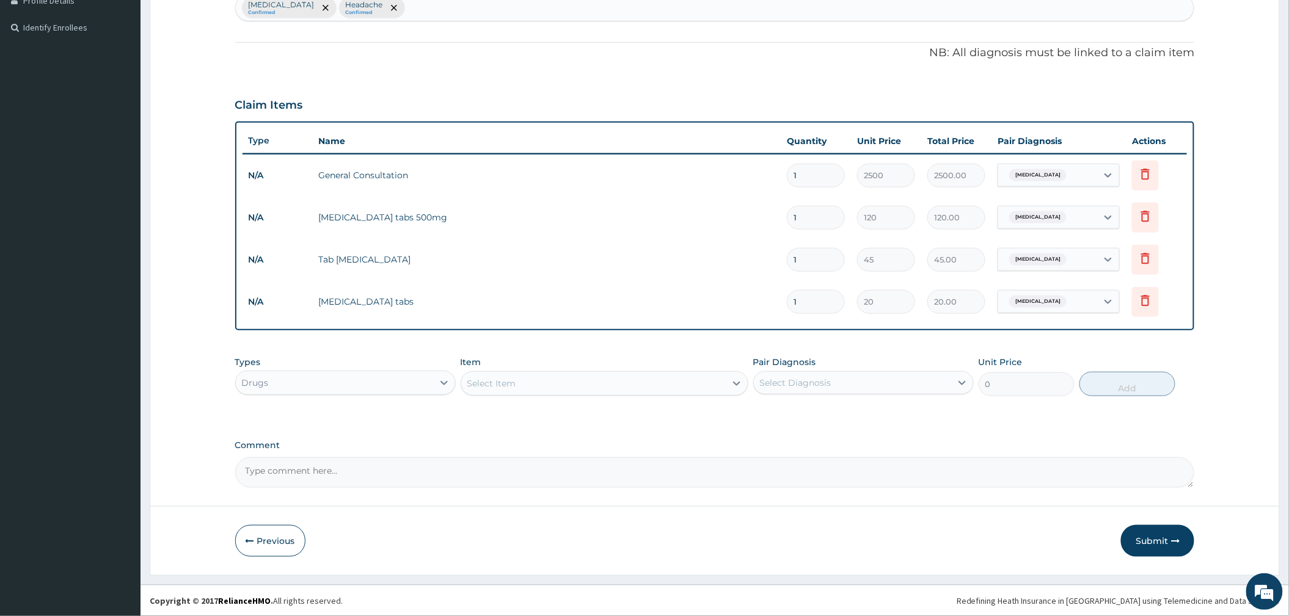
click at [1031, 307] on span "Upper respiratory infection" at bounding box center [1037, 302] width 57 height 12
click at [1012, 363] on input "checkbox" at bounding box center [1010, 359] width 8 height 8
checkbox input "true"
click at [1022, 338] on label "Upper respiratory infection" at bounding box center [1056, 341] width 76 height 12
checkbox input "false"
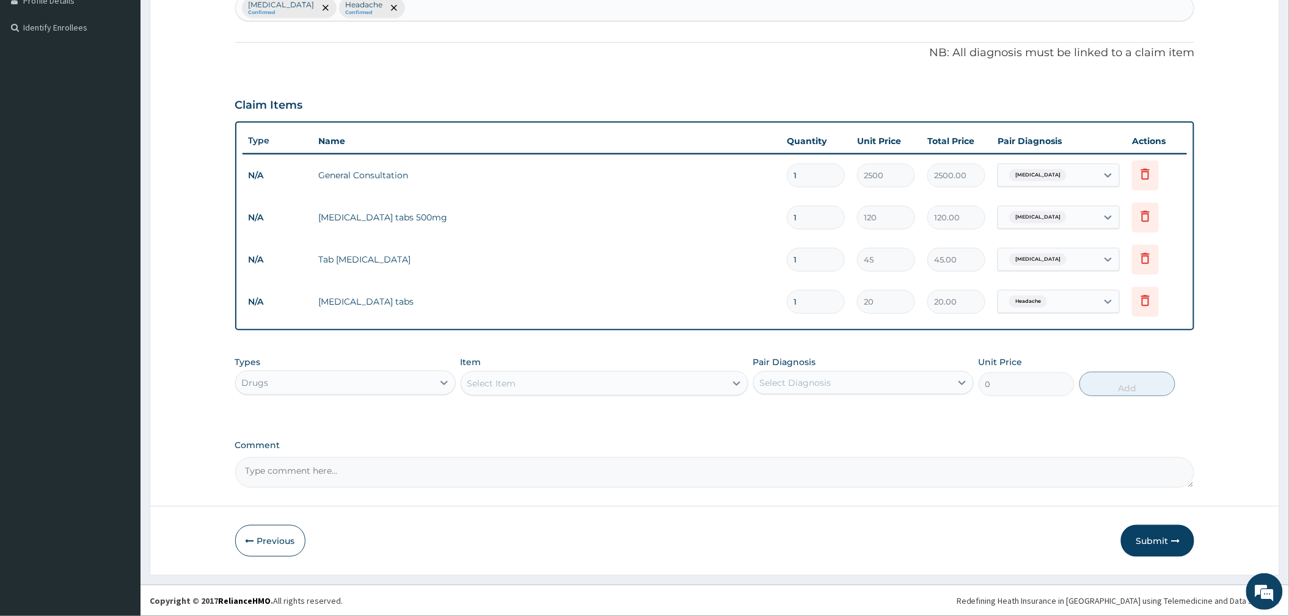
click at [825, 306] on input "1" at bounding box center [816, 302] width 58 height 24
type input "18"
type input "360.00"
type input "18"
click at [825, 260] on input "1" at bounding box center [816, 260] width 58 height 24
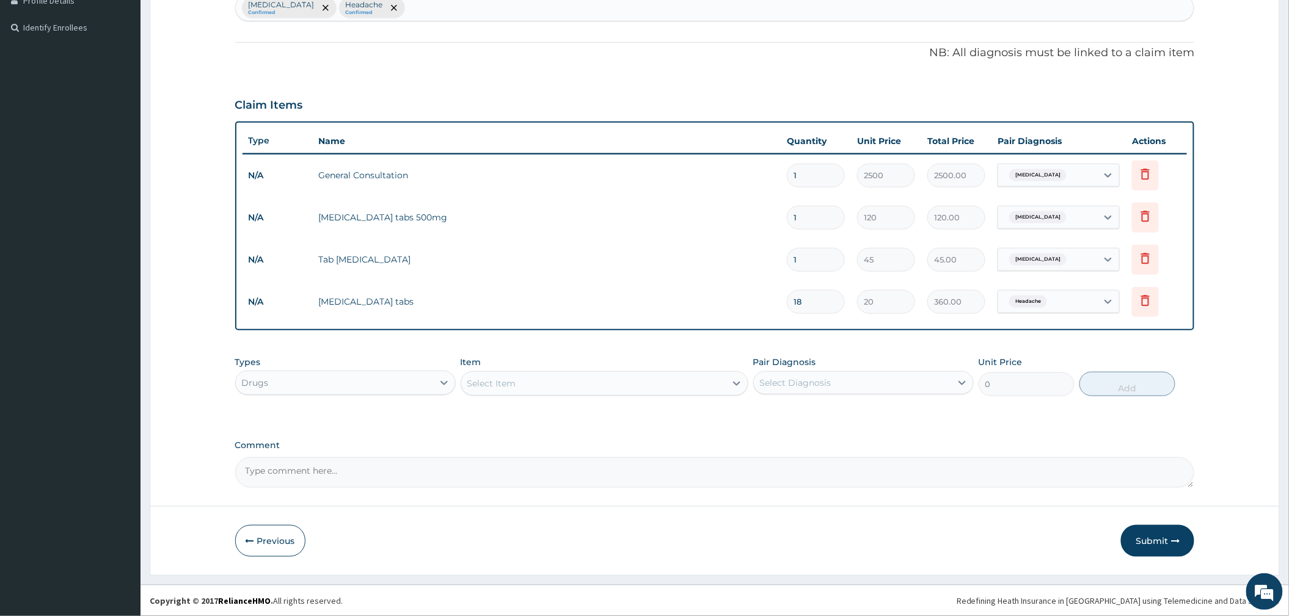
type input "10"
type input "450.00"
type input "10"
click at [815, 221] on input "1" at bounding box center [816, 218] width 58 height 24
type input "10"
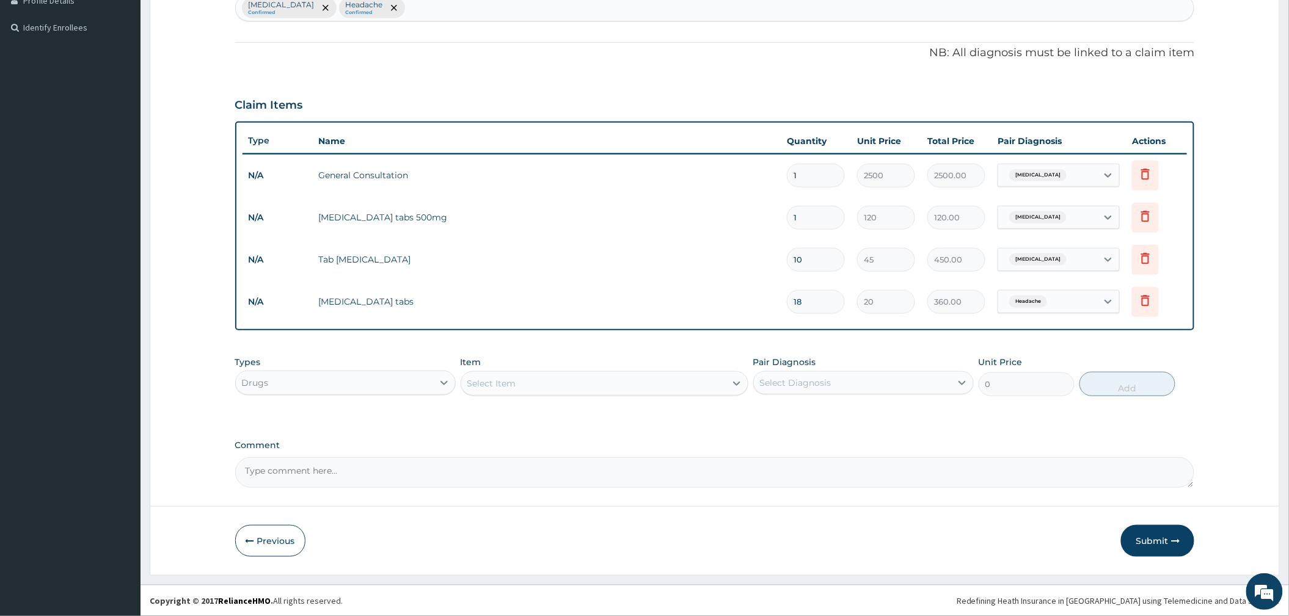
type input "1200.00"
type input "10"
click at [1149, 536] on button "Submit" at bounding box center [1157, 541] width 73 height 32
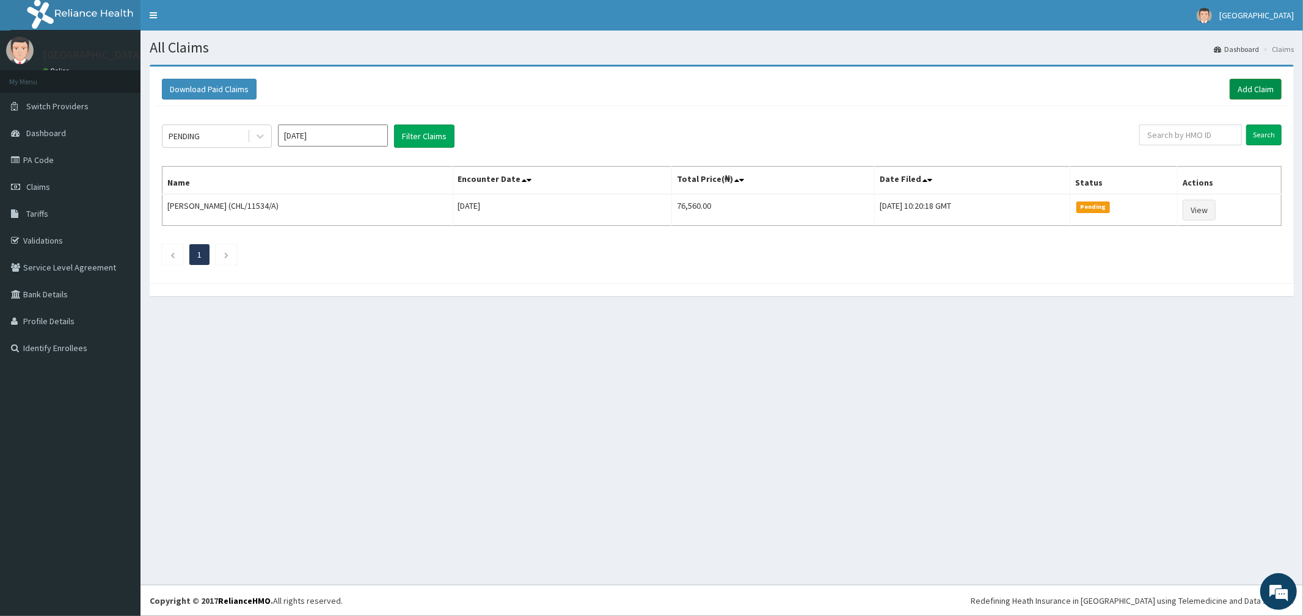
click at [1279, 87] on link "Add Claim" at bounding box center [1256, 89] width 52 height 21
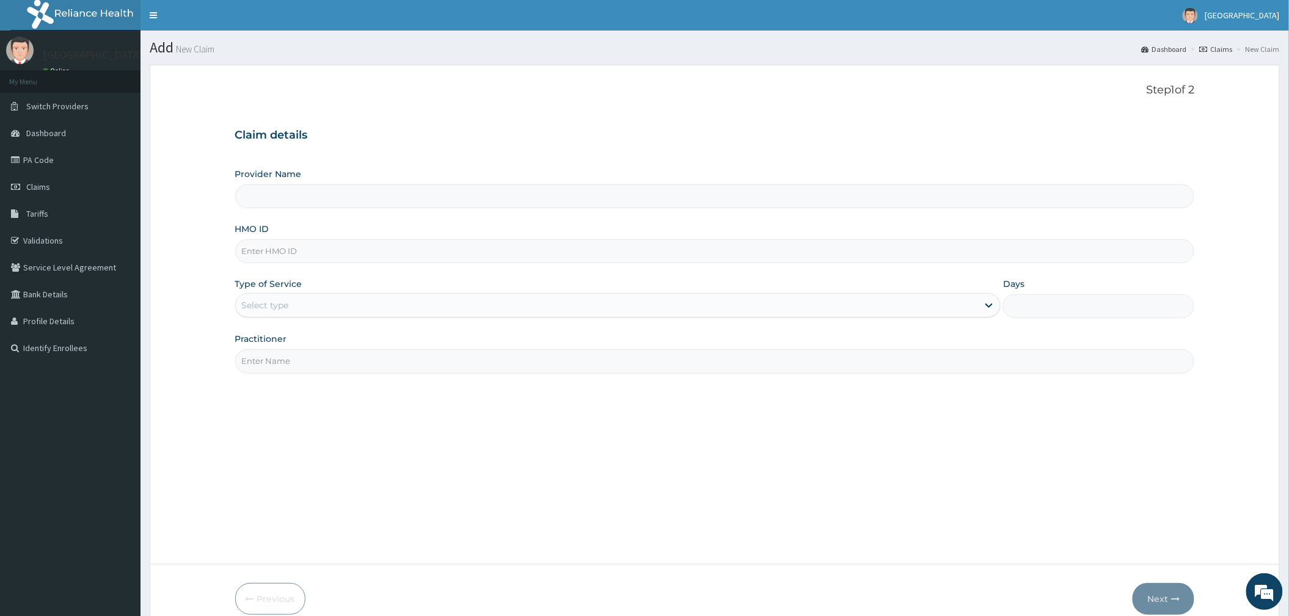
type input "[GEOGRAPHIC_DATA]"
drag, startPoint x: 265, startPoint y: 255, endPoint x: 271, endPoint y: 244, distance: 12.9
click at [265, 255] on input "HMO ID" at bounding box center [715, 251] width 960 height 24
type input "DFD/10087/A"
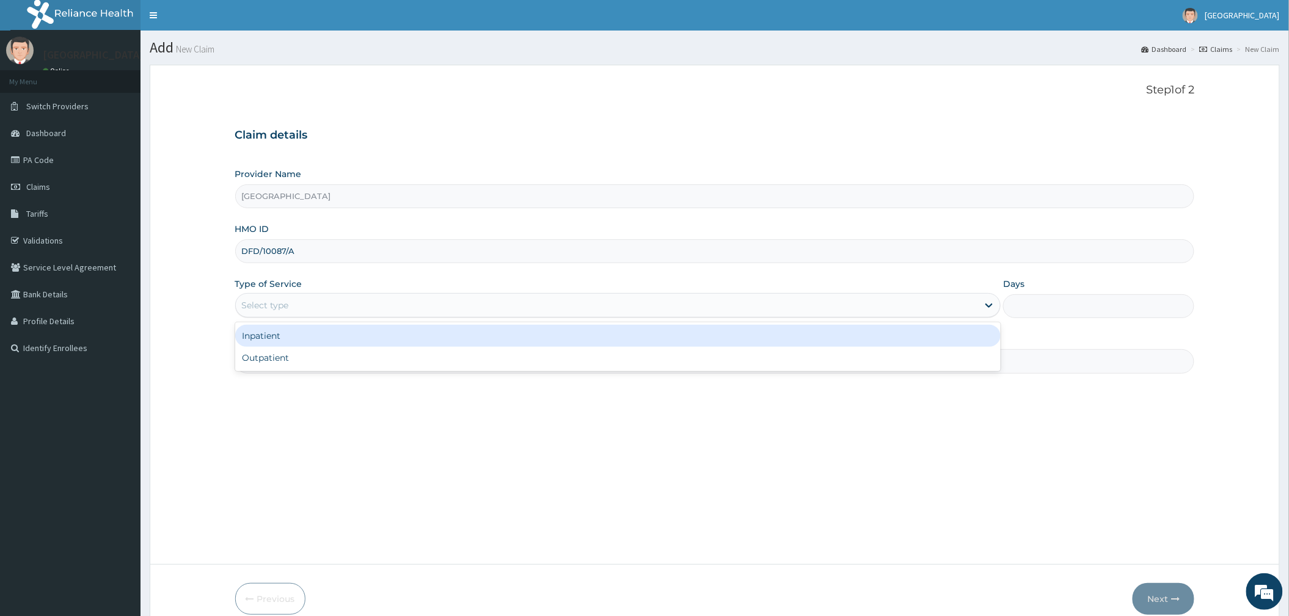
click at [272, 309] on div "Select type" at bounding box center [265, 305] width 47 height 12
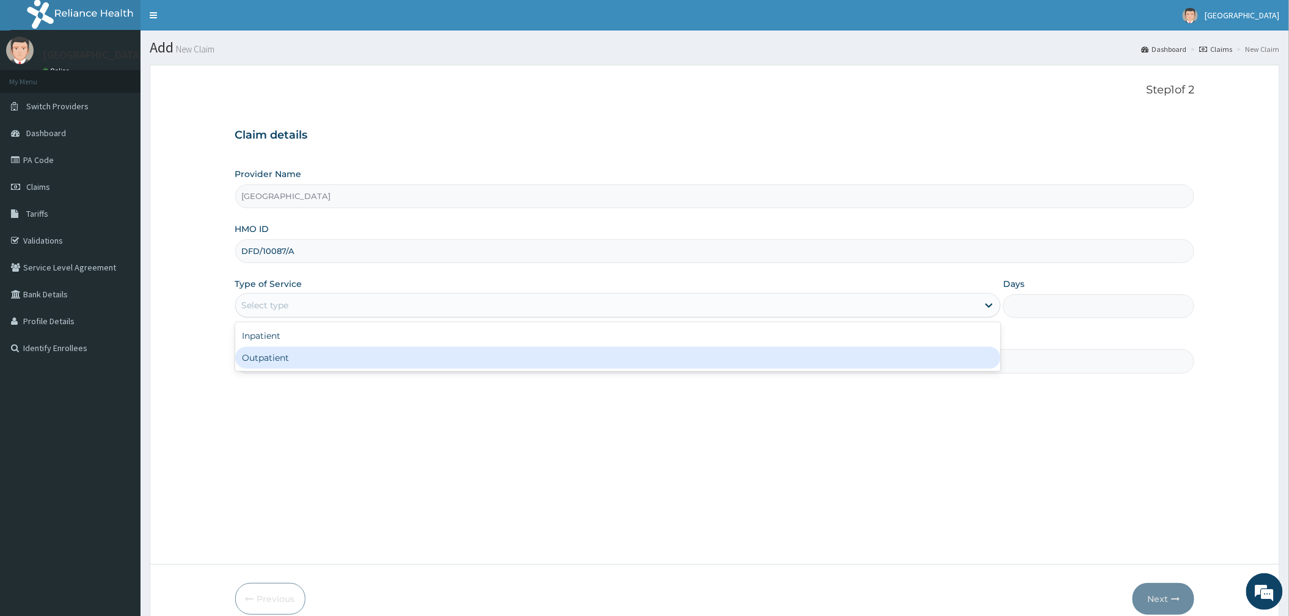
click at [269, 365] on div "Outpatient" at bounding box center [617, 358] width 765 height 22
type input "1"
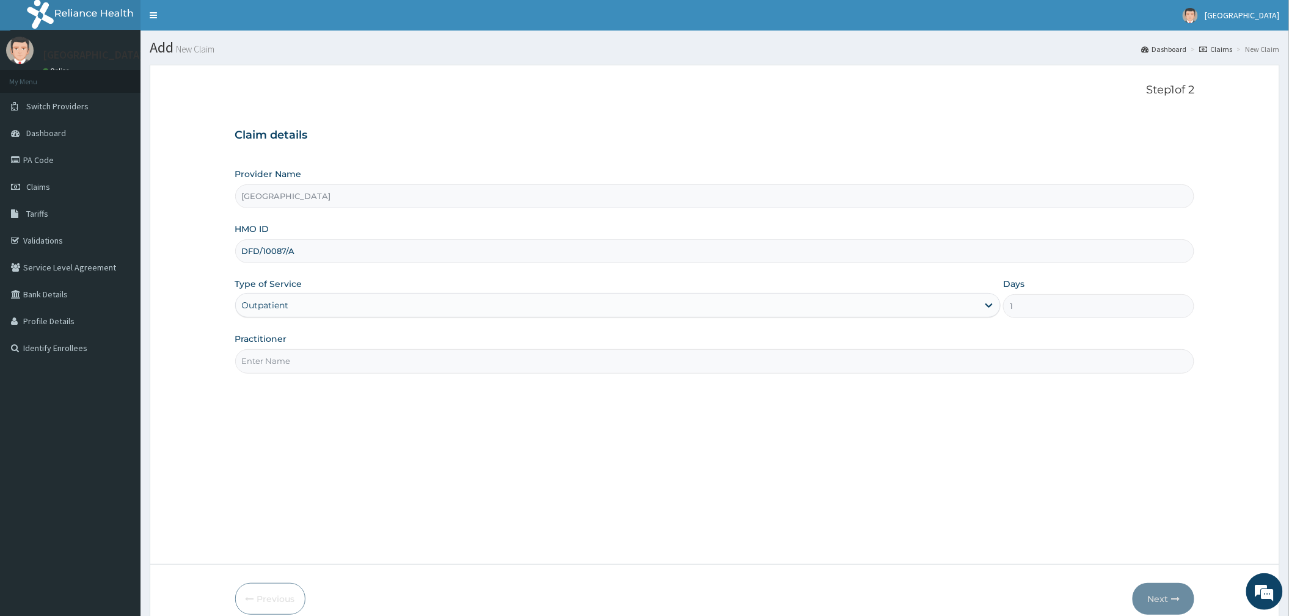
click at [267, 350] on div "Practitioner" at bounding box center [715, 353] width 960 height 40
click at [269, 365] on input "Practitioner" at bounding box center [715, 361] width 960 height 24
type input "DR OGUOGHO"
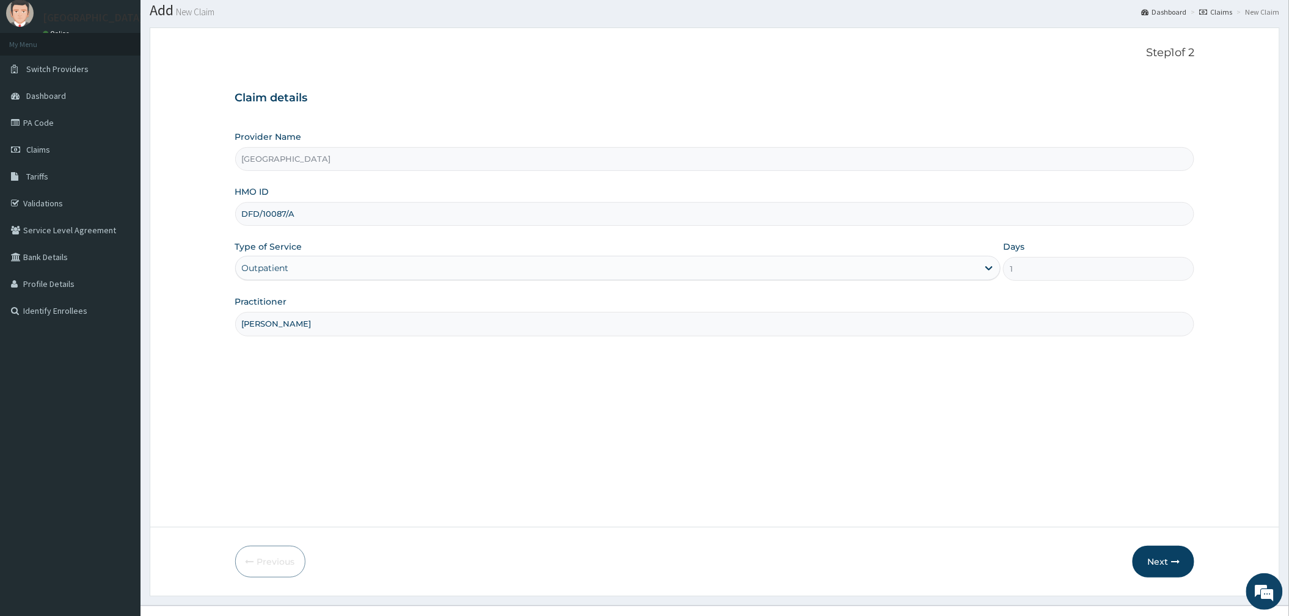
scroll to position [59, 0]
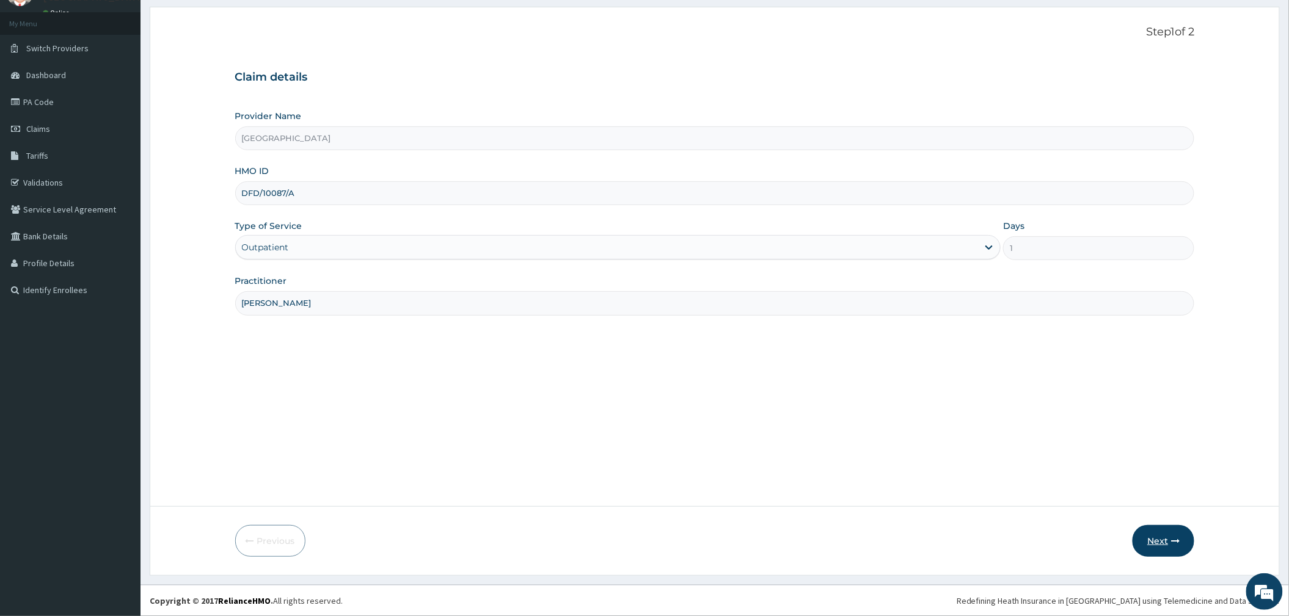
click at [1149, 538] on button "Next" at bounding box center [1164, 541] width 62 height 32
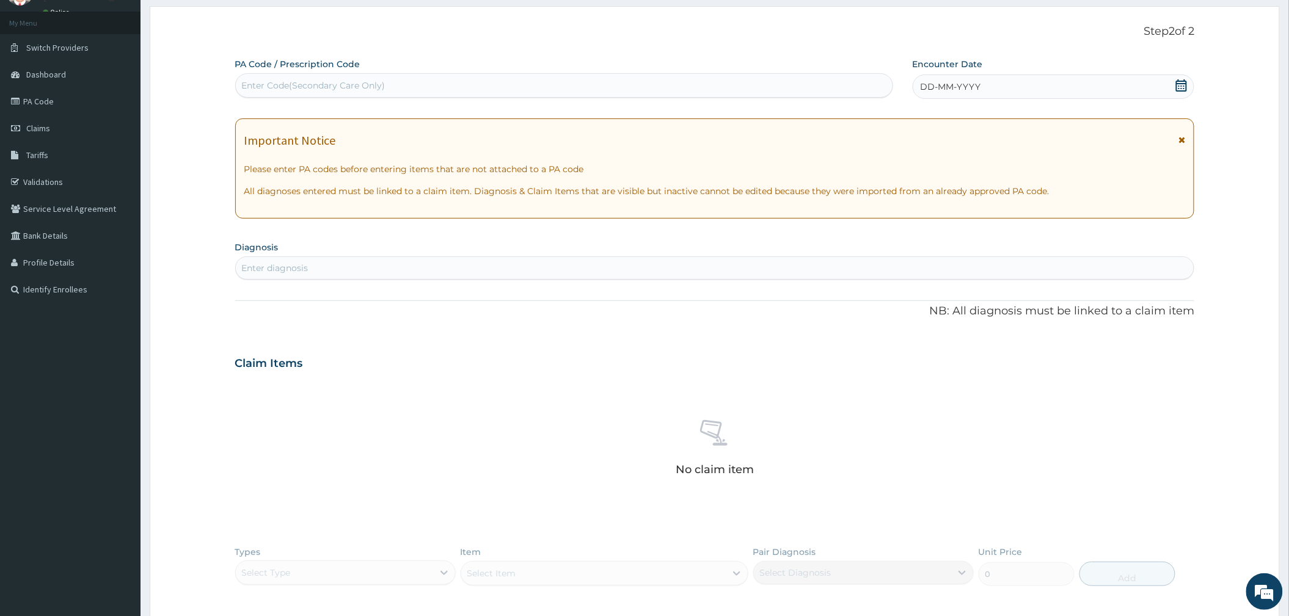
click at [1178, 82] on icon at bounding box center [1181, 85] width 12 height 12
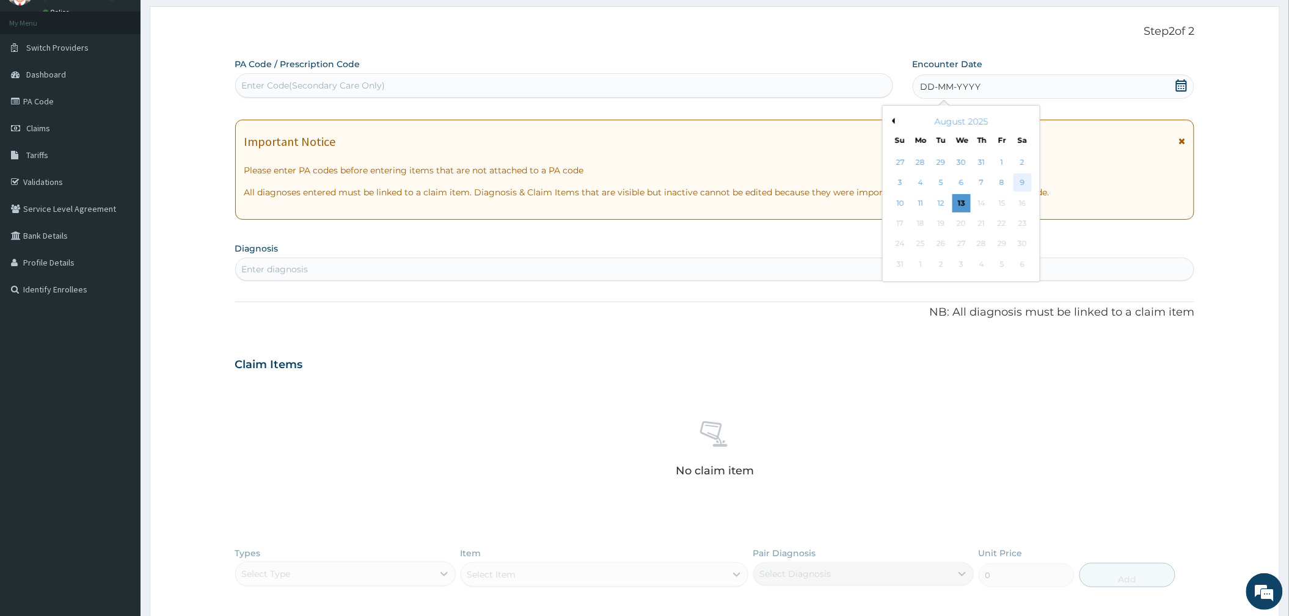
click at [1025, 188] on div "9" at bounding box center [1022, 183] width 18 height 18
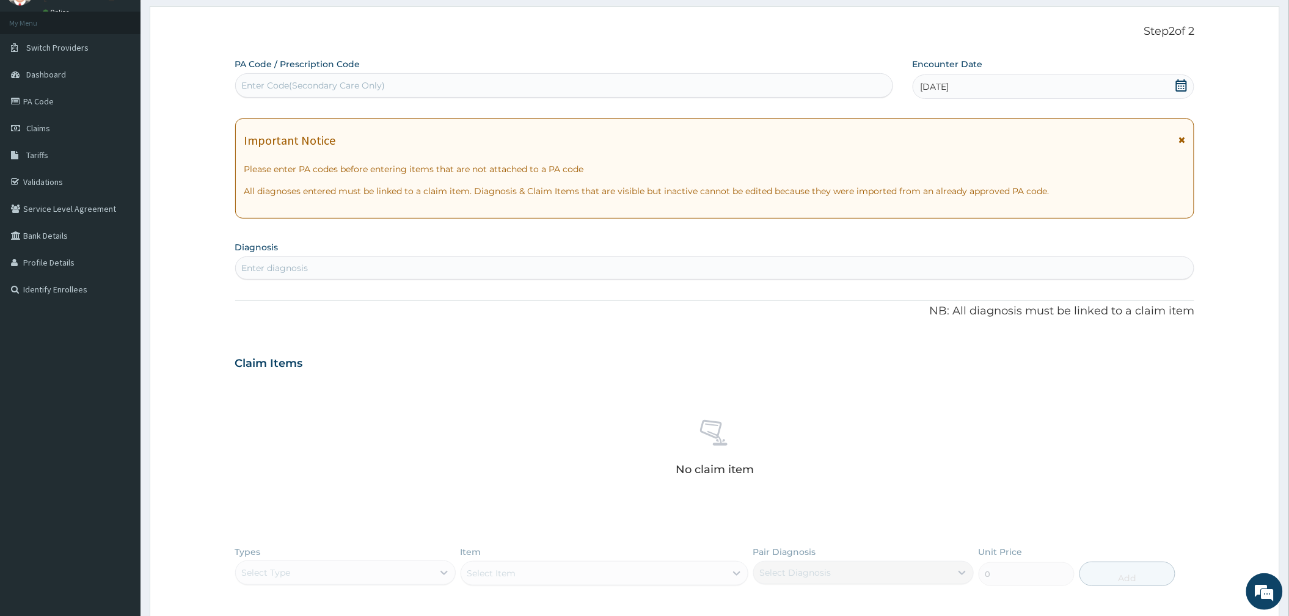
click at [274, 269] on div "Enter diagnosis" at bounding box center [275, 268] width 67 height 12
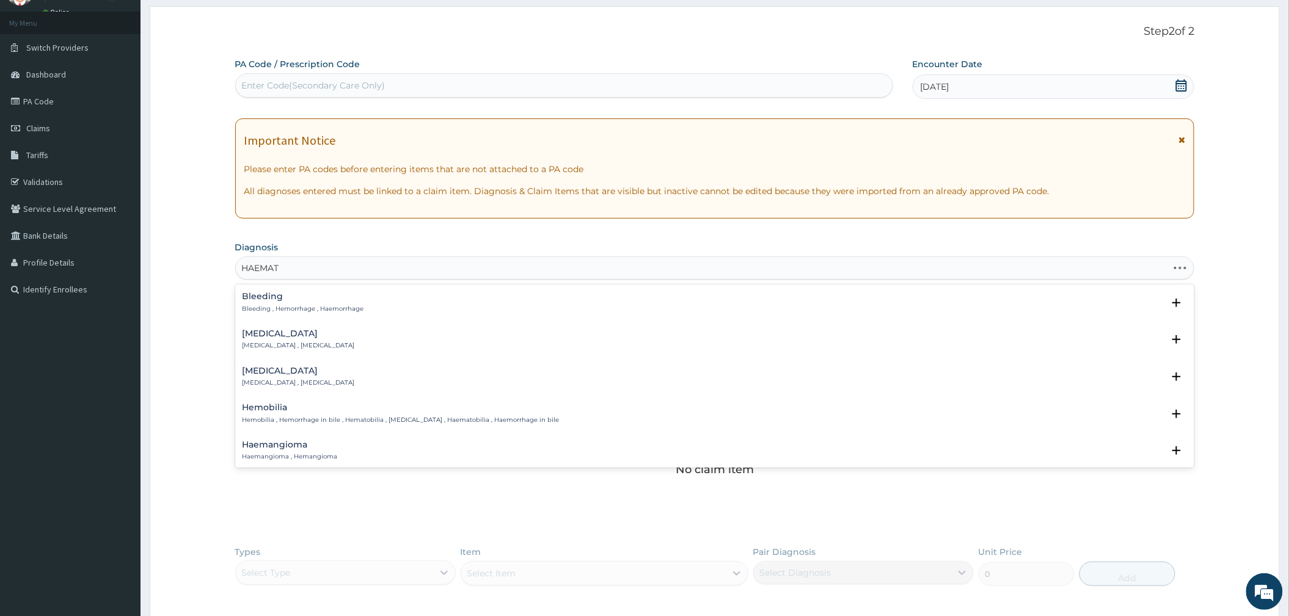
type input "HAEMATU"
click at [292, 299] on h4 "Blood in urine" at bounding box center [328, 296] width 171 height 9
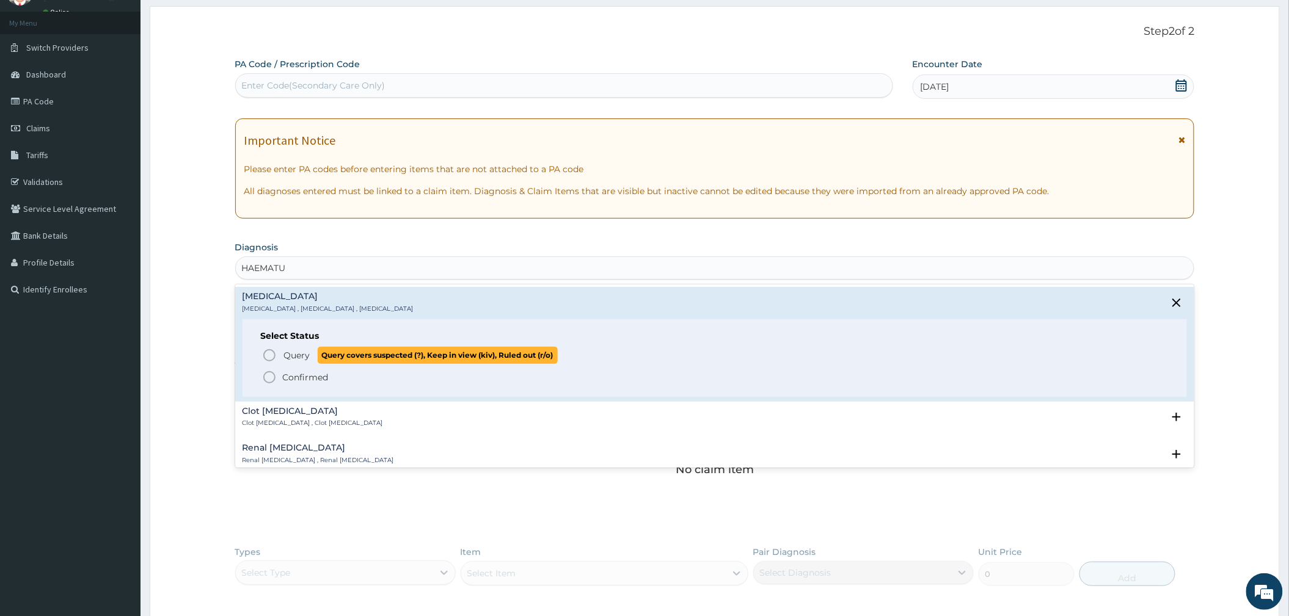
click at [293, 357] on span "Query" at bounding box center [297, 355] width 26 height 12
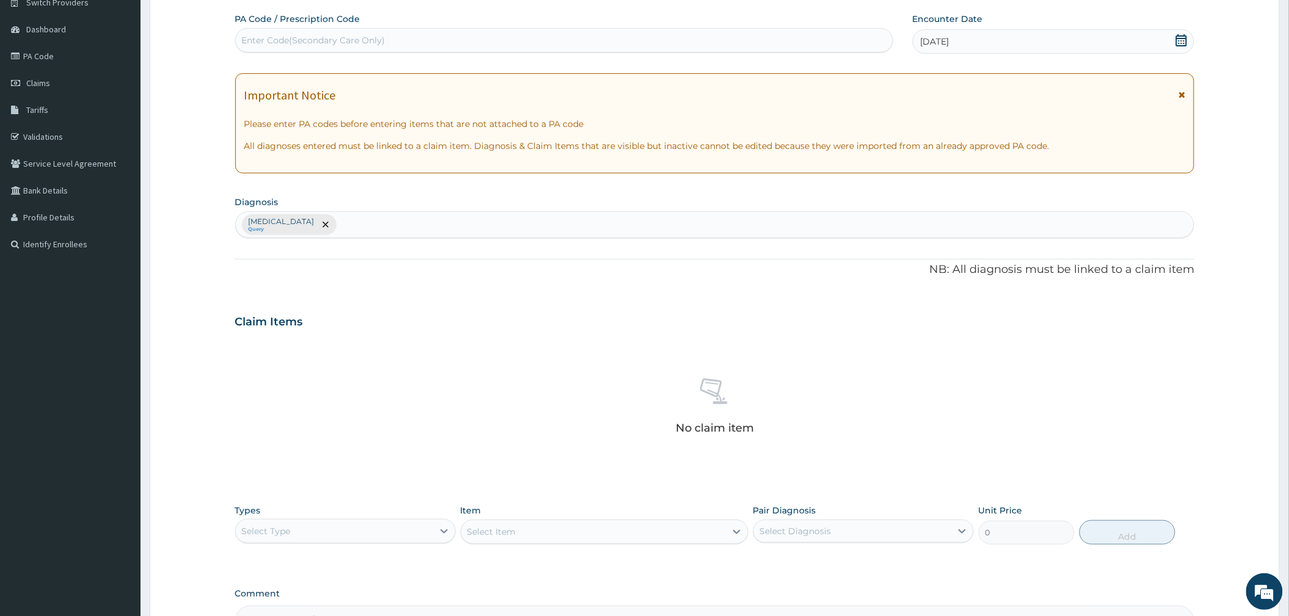
scroll to position [254, 0]
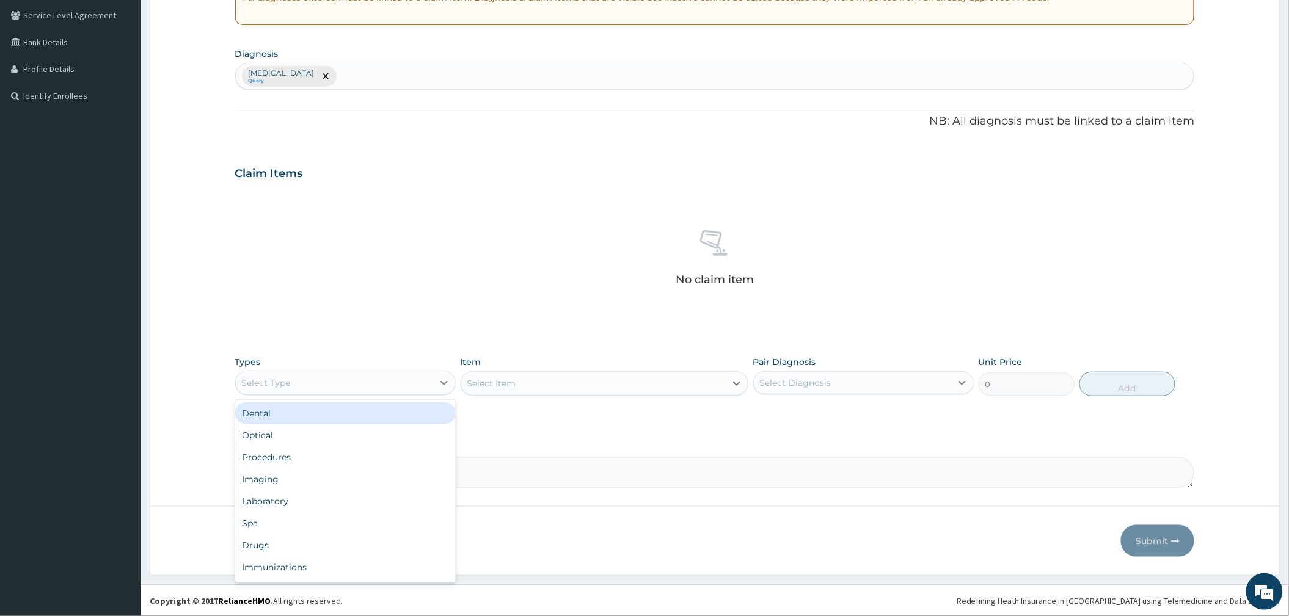
click at [324, 387] on div "Select Type" at bounding box center [334, 383] width 197 height 20
click at [305, 461] on div "Procedures" at bounding box center [345, 458] width 221 height 22
click at [803, 382] on div "Select Diagnosis" at bounding box center [795, 383] width 71 height 12
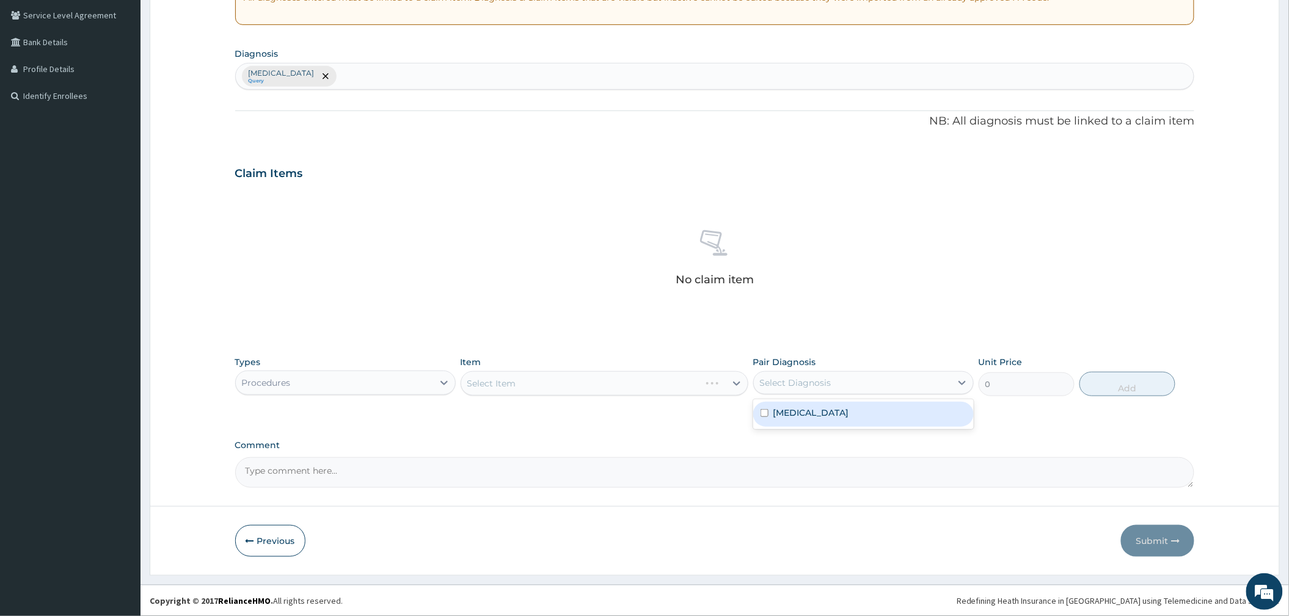
click at [760, 420] on div "Blood in urine" at bounding box center [863, 414] width 221 height 25
checkbox input "true"
click at [580, 368] on div "Item Select Item" at bounding box center [605, 376] width 288 height 40
click at [525, 384] on div "Select Item" at bounding box center [593, 384] width 265 height 20
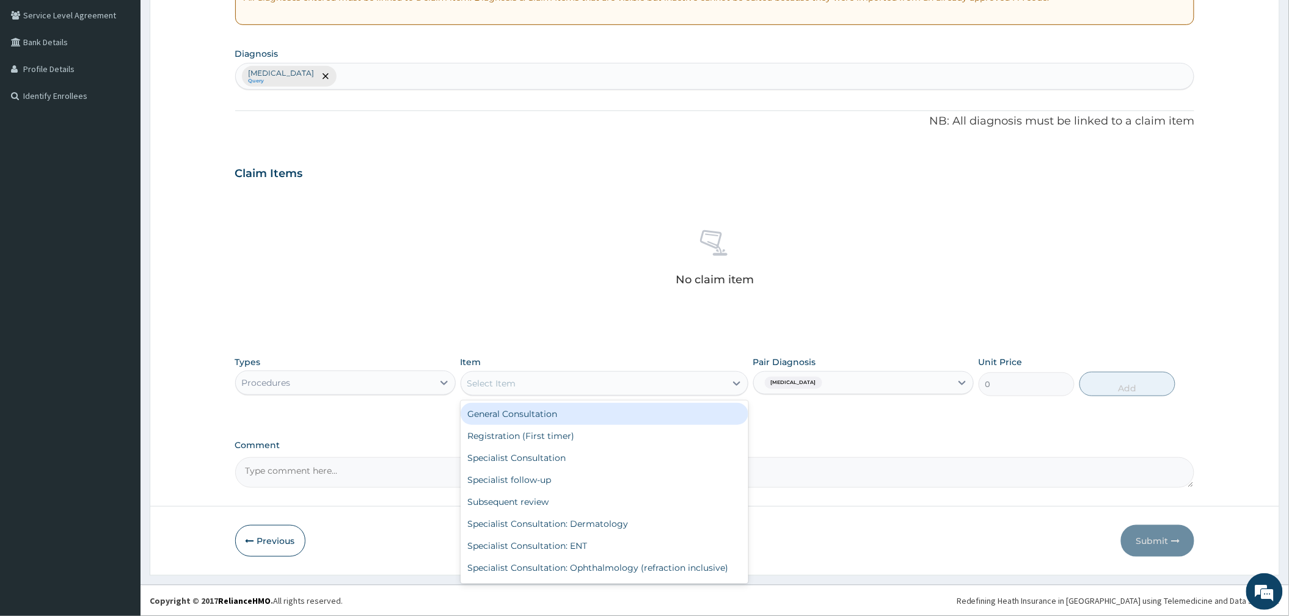
click at [516, 413] on div "General Consultation" at bounding box center [605, 414] width 288 height 22
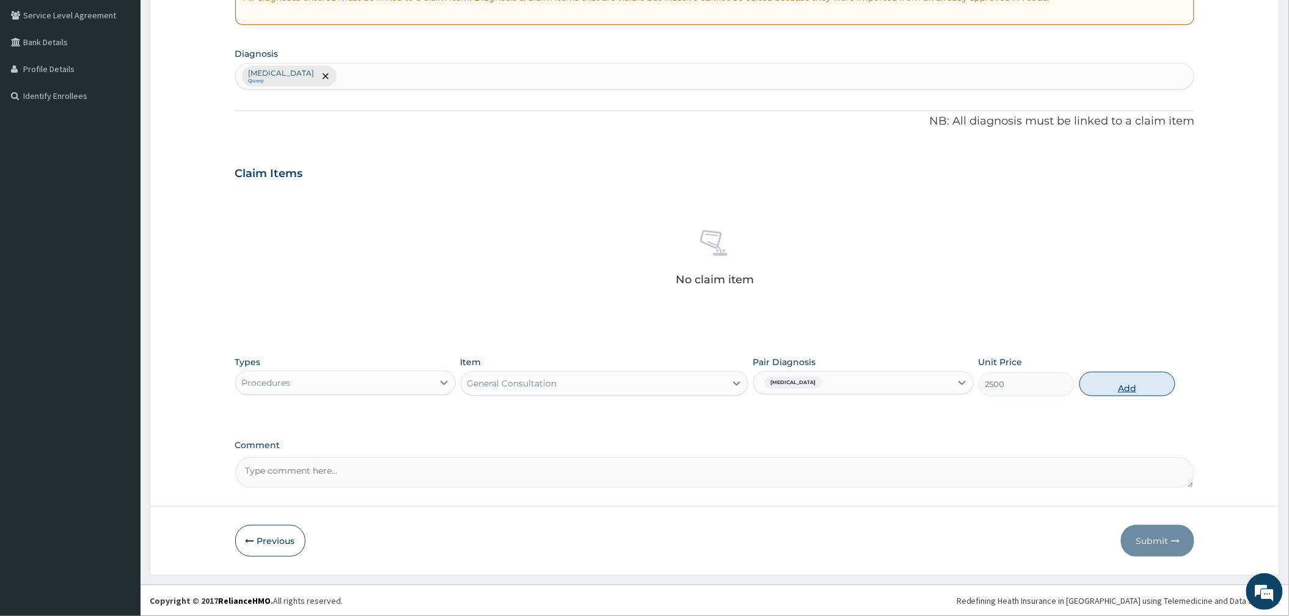
click at [1124, 390] on button "Add" at bounding box center [1127, 384] width 96 height 24
type input "0"
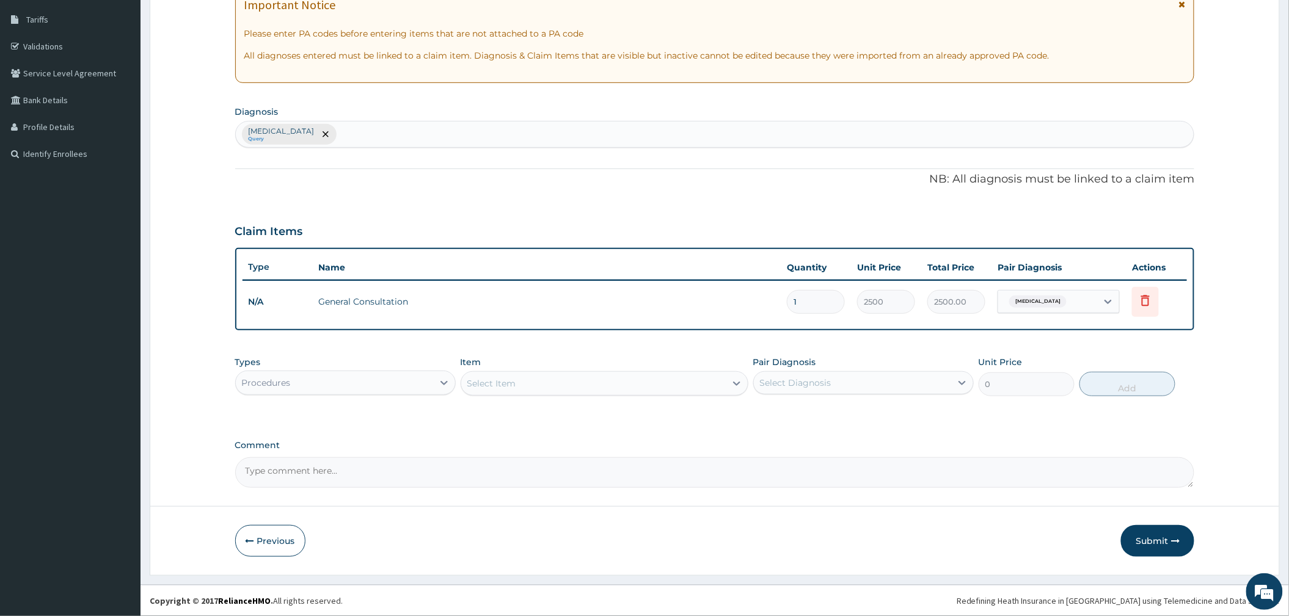
scroll to position [194, 0]
click at [276, 386] on div "Procedures" at bounding box center [266, 383] width 49 height 12
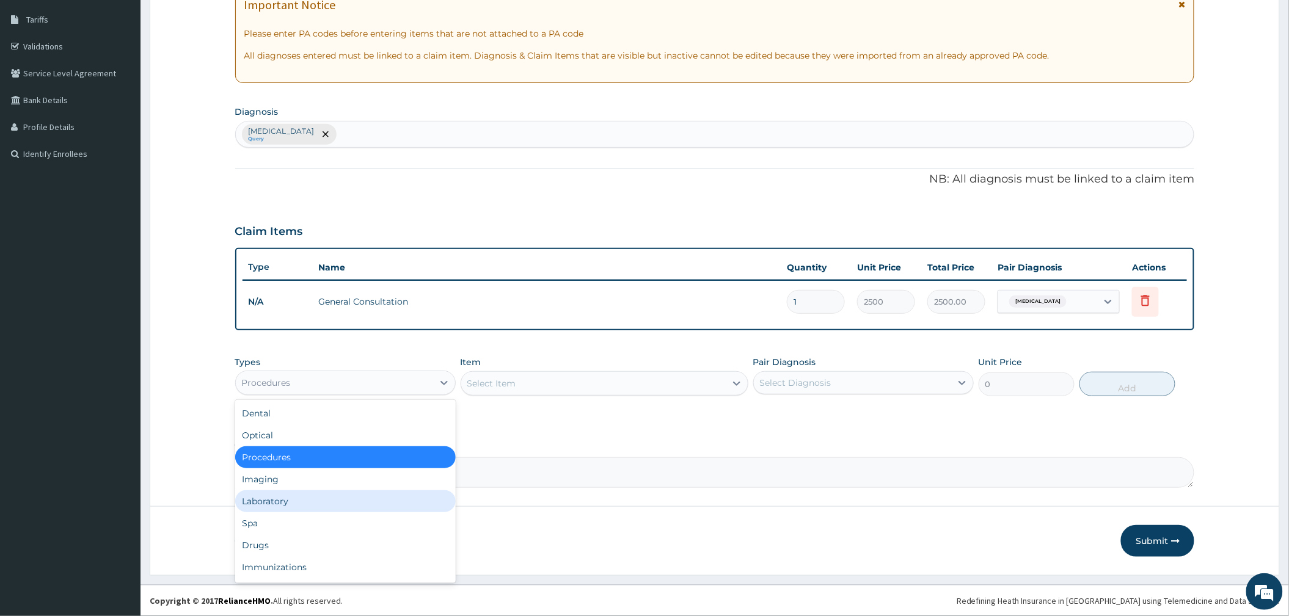
click at [312, 497] on div "Laboratory" at bounding box center [345, 502] width 221 height 22
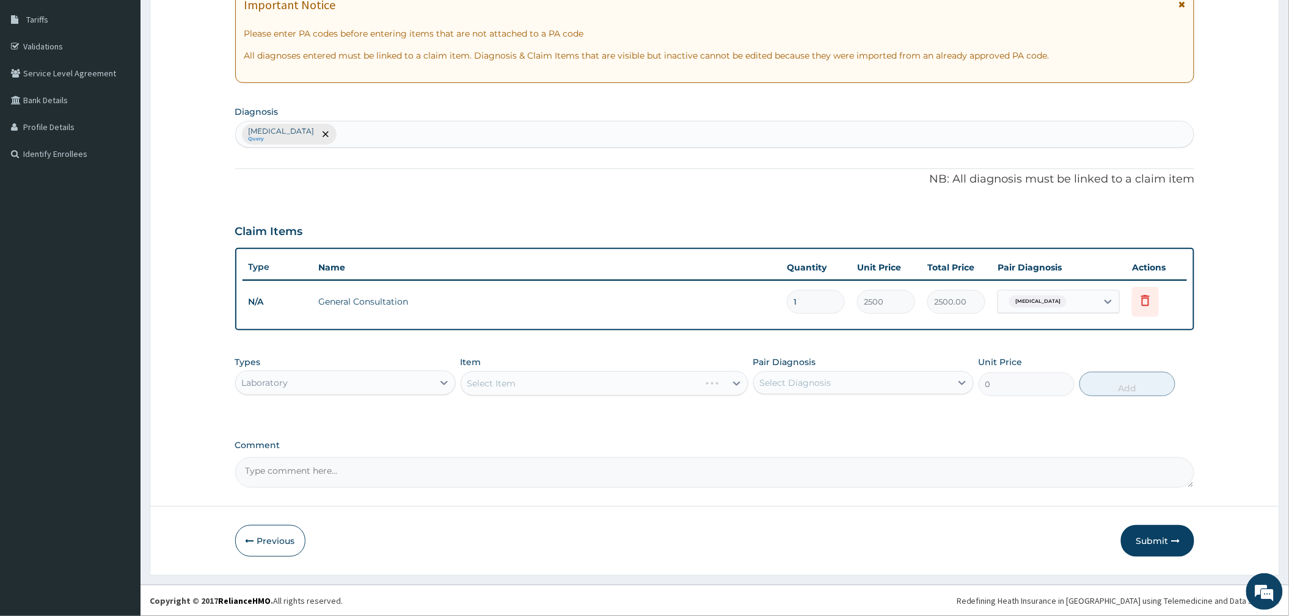
click at [838, 379] on div "Select Diagnosis" at bounding box center [852, 383] width 197 height 20
click at [791, 423] on div "Blood in urine" at bounding box center [863, 414] width 221 height 25
checkbox input "true"
click at [685, 384] on div "Select Item" at bounding box center [605, 383] width 288 height 24
click at [685, 384] on div "Select Item" at bounding box center [593, 384] width 265 height 20
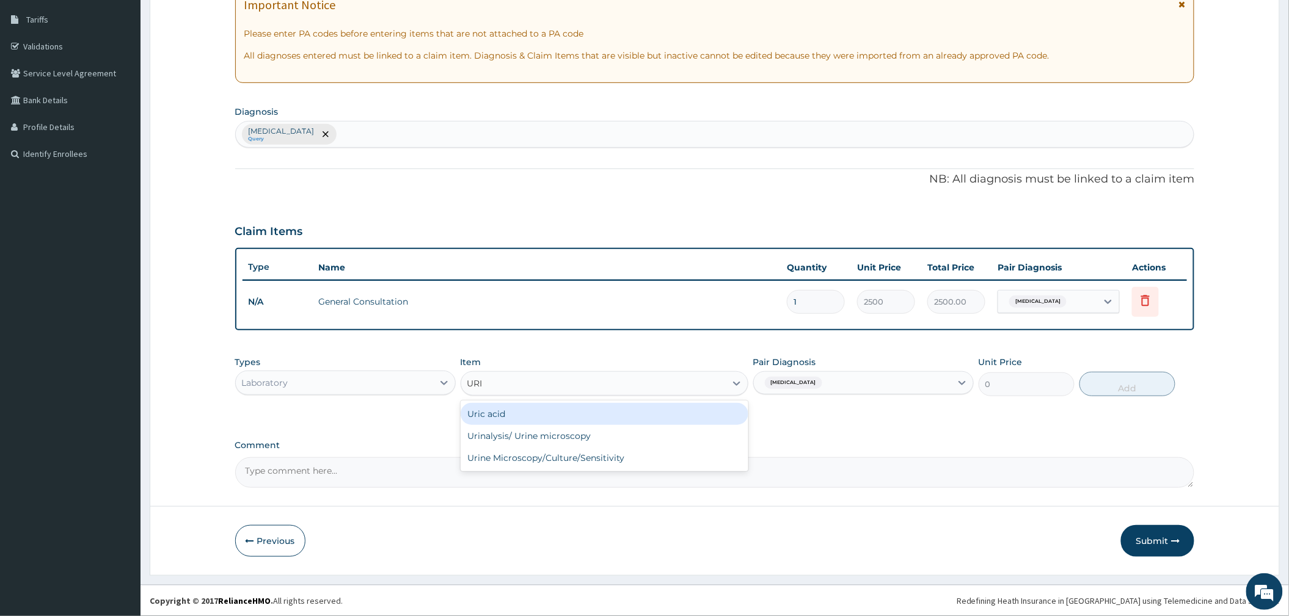
type input "URIN"
click at [544, 417] on div "Urinalysis/ Urine microscopy" at bounding box center [605, 414] width 288 height 22
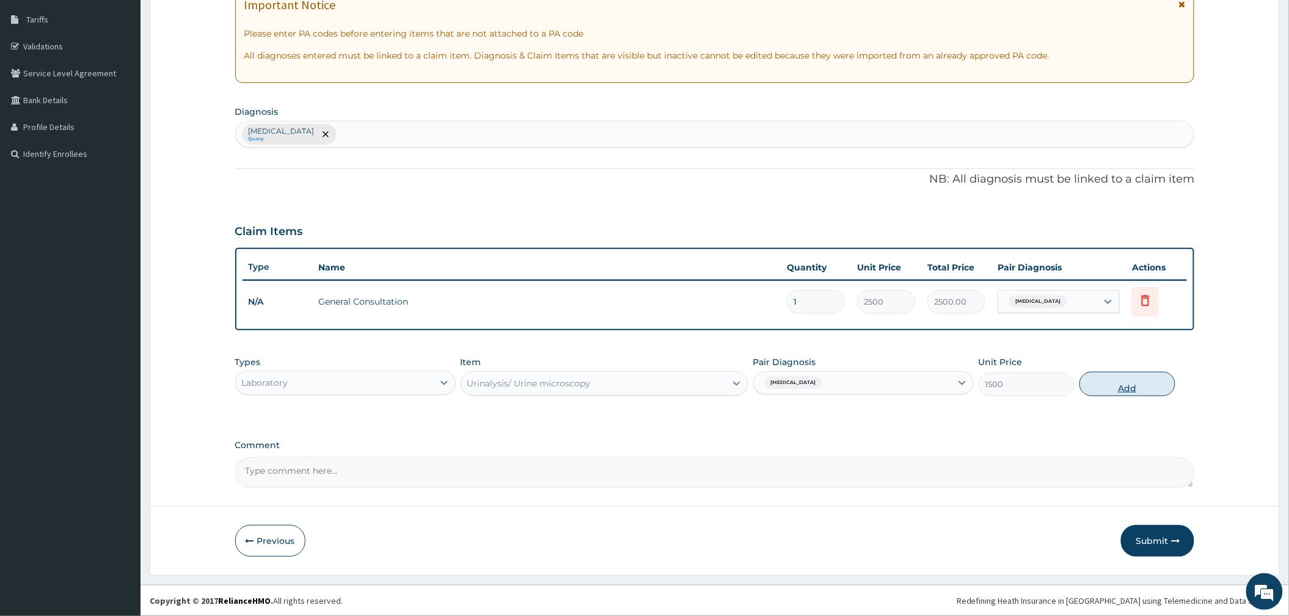
click at [1147, 385] on button "Add" at bounding box center [1127, 384] width 96 height 24
type input "0"
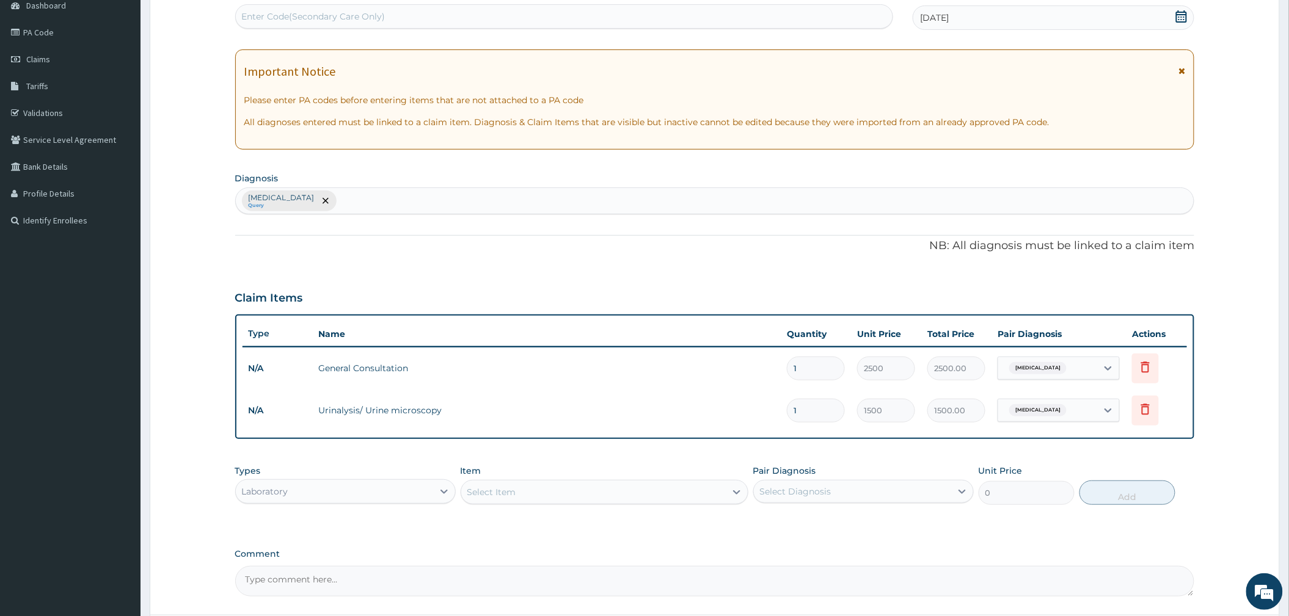
scroll to position [237, 0]
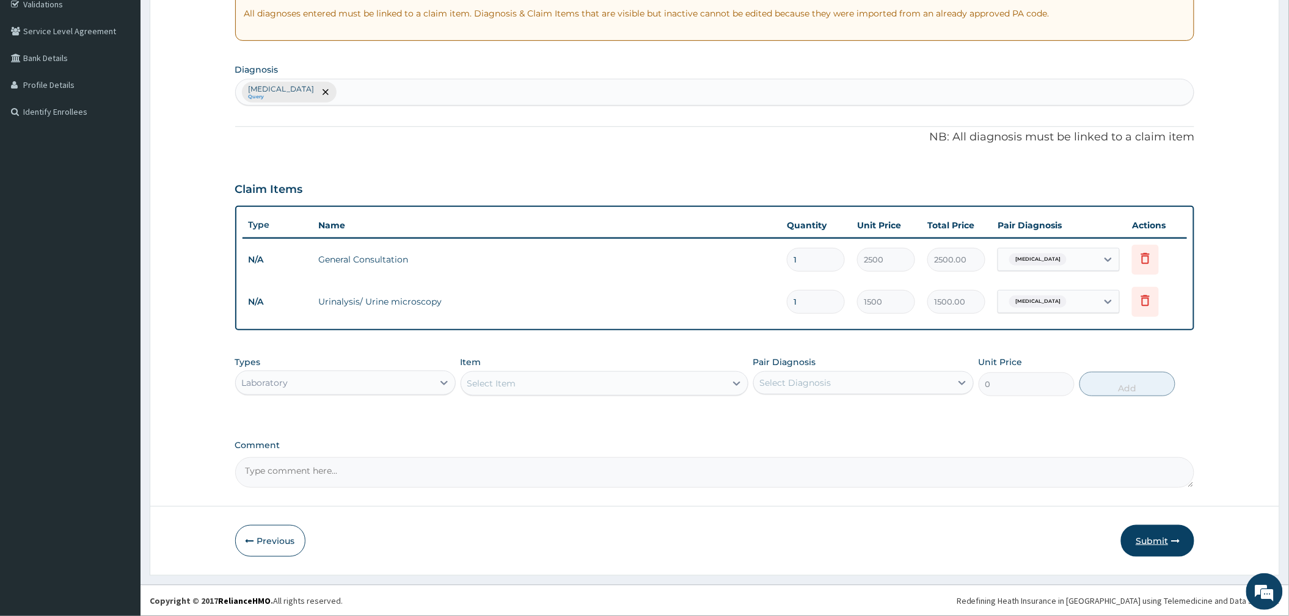
click at [1144, 544] on button "Submit" at bounding box center [1157, 541] width 73 height 32
